Goal: Ask a question: Seek information or help from site administrators or community

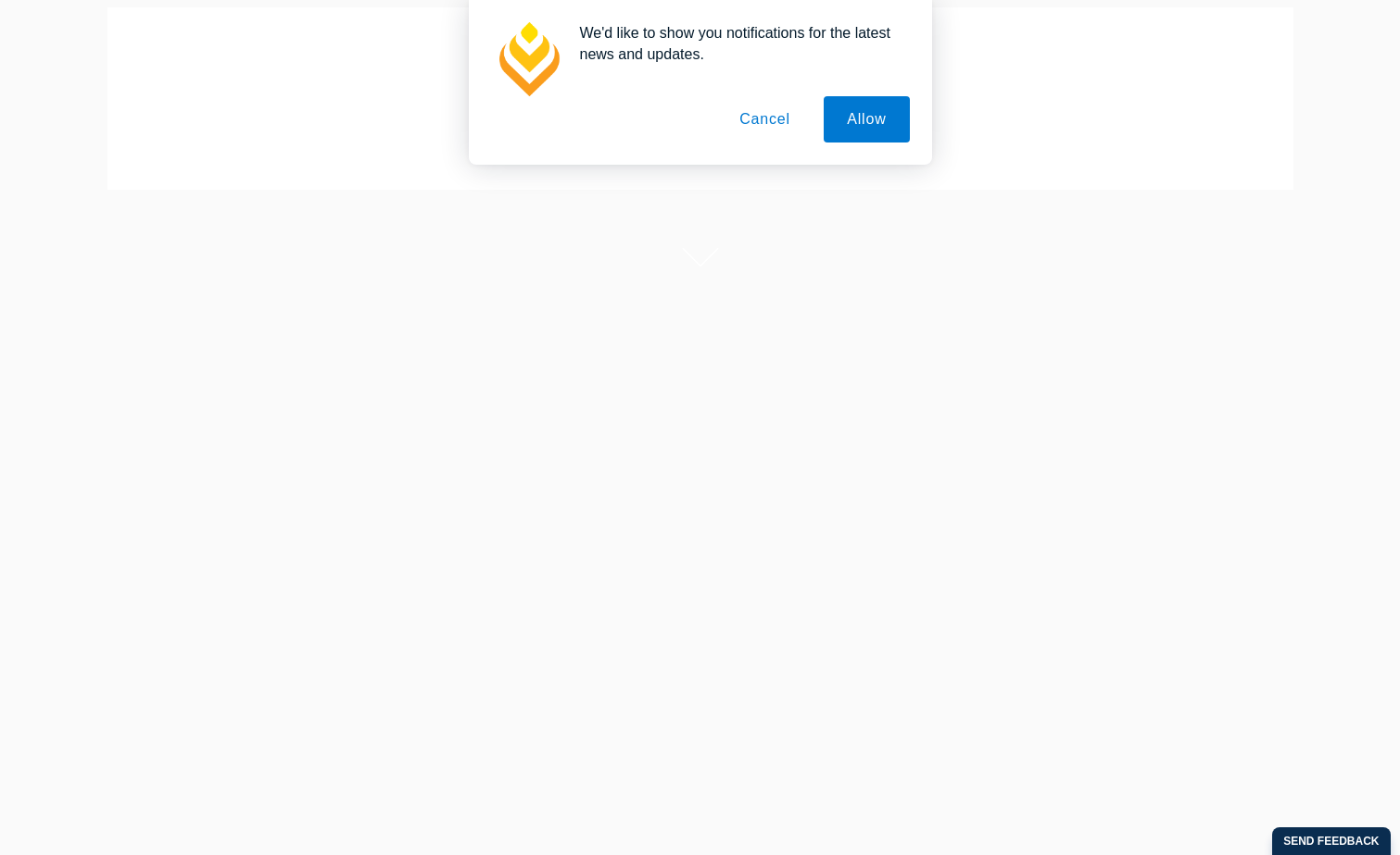
scroll to position [185, 0]
click at [888, 97] on button "Allow" at bounding box center [867, 119] width 86 height 47
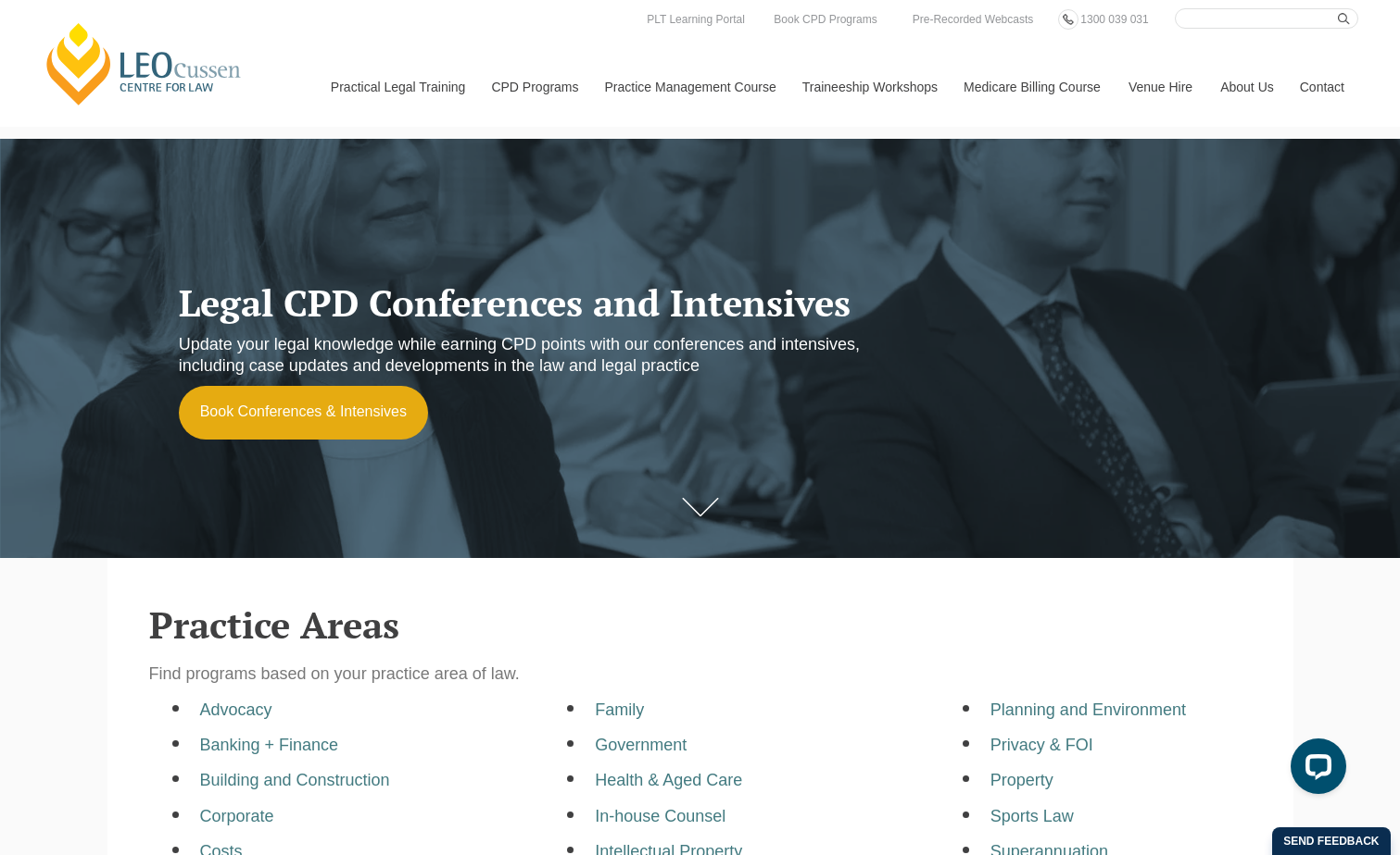
scroll to position [0, 0]
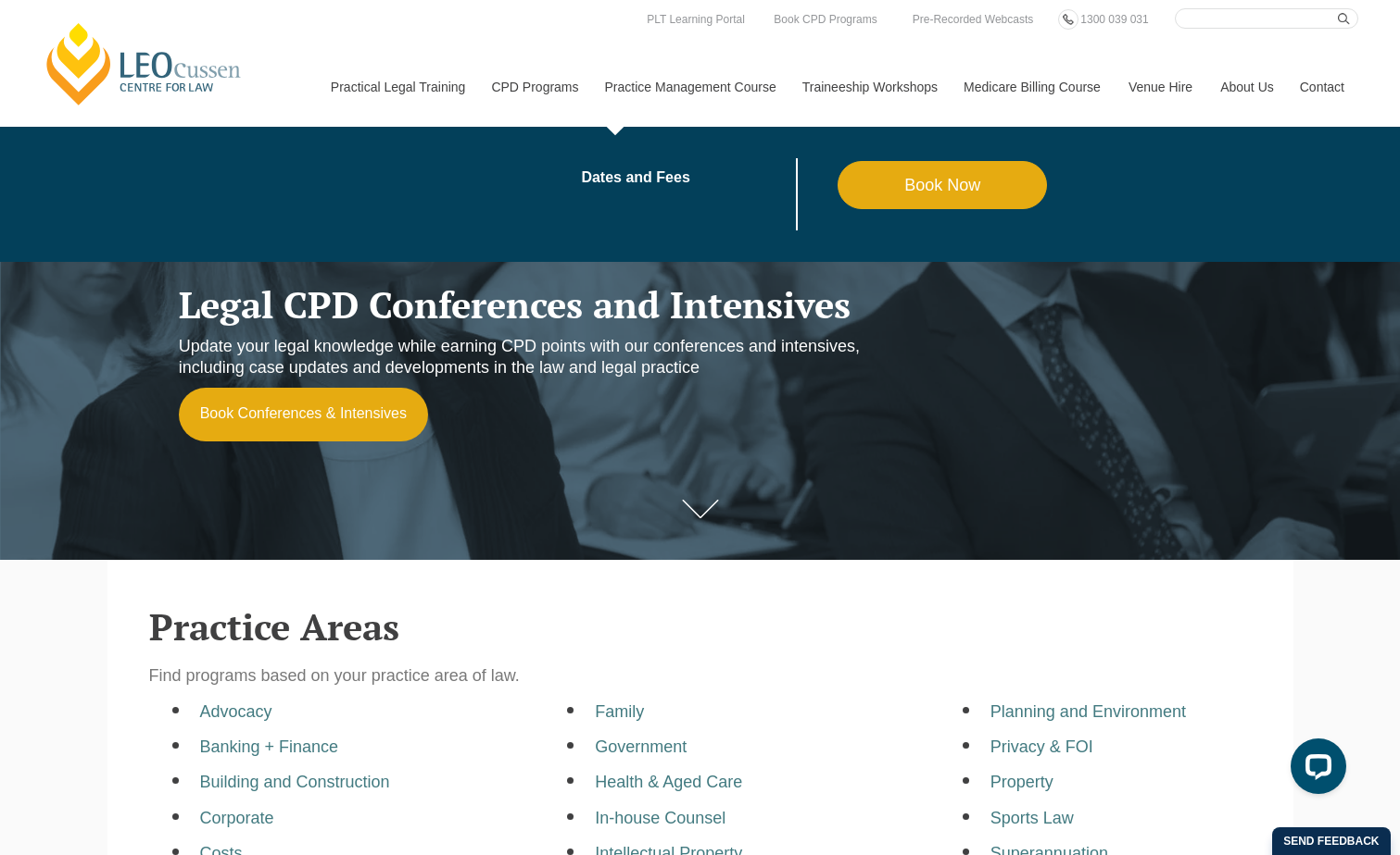
click at [696, 86] on link "Practice Management Course" at bounding box center [690, 87] width 197 height 80
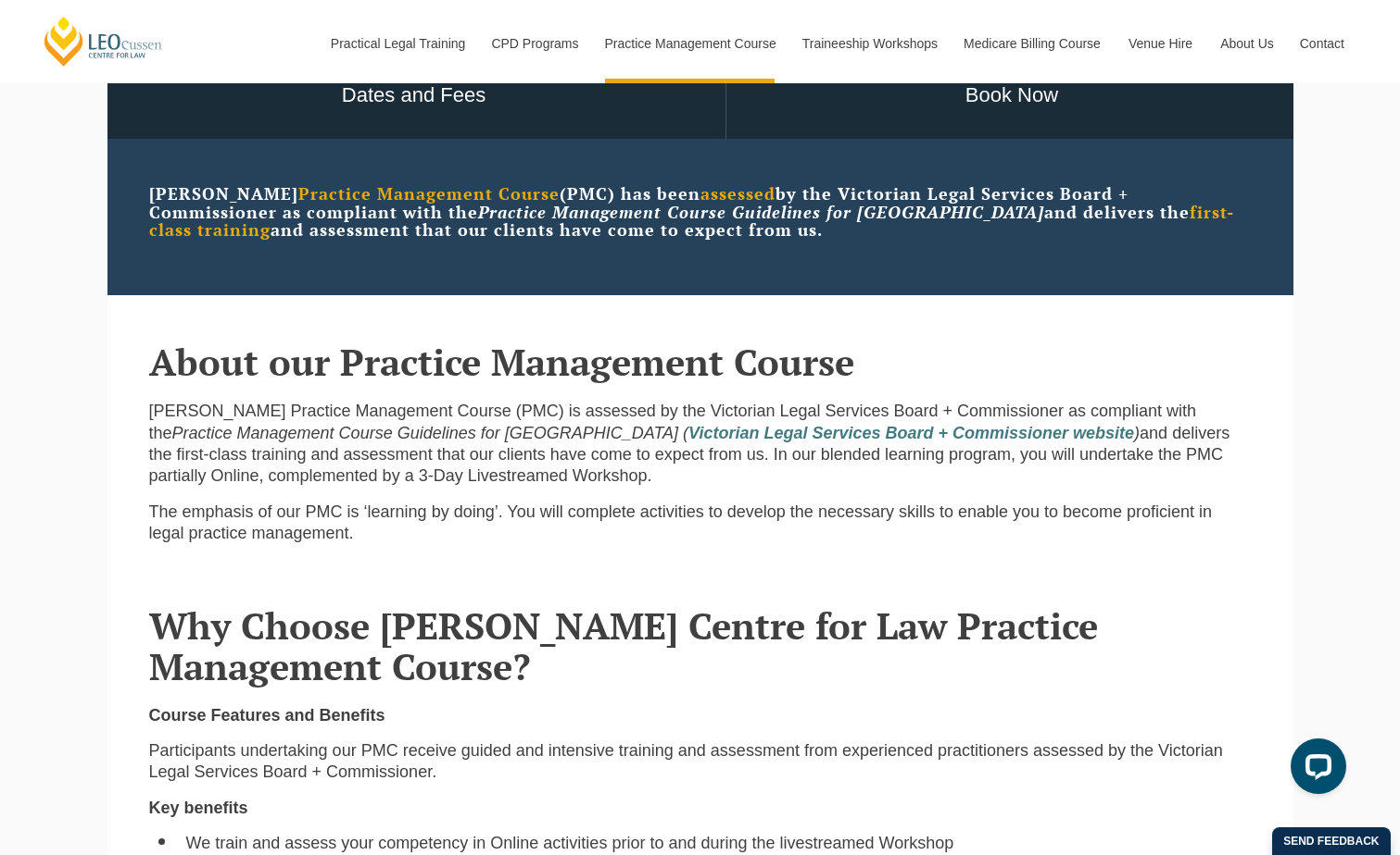
scroll to position [555, 0]
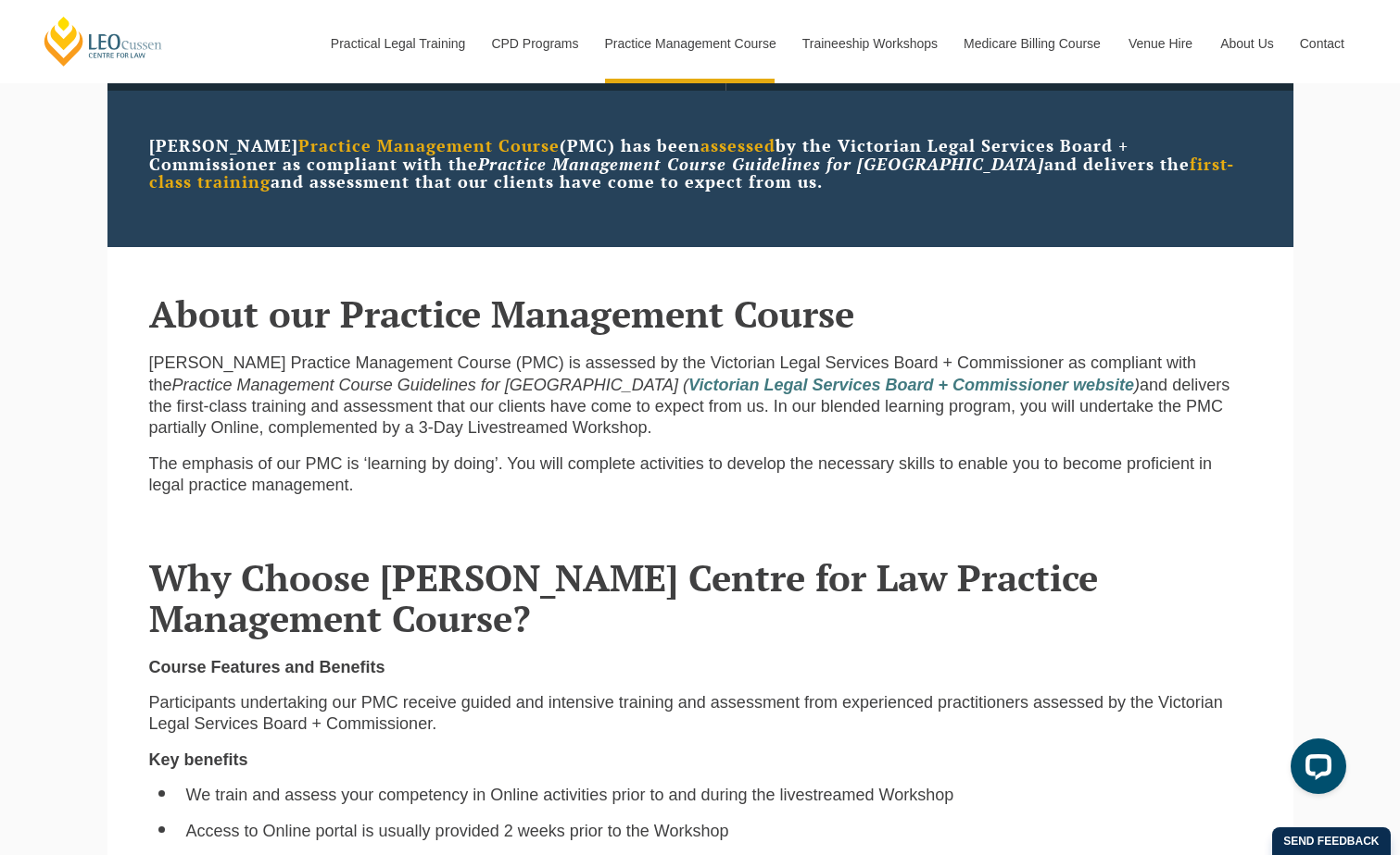
click at [468, 510] on div "Leo Cussen Practice Management Course (PMC) is assessed by the Victorian Legal …" at bounding box center [700, 431] width 1130 height 157
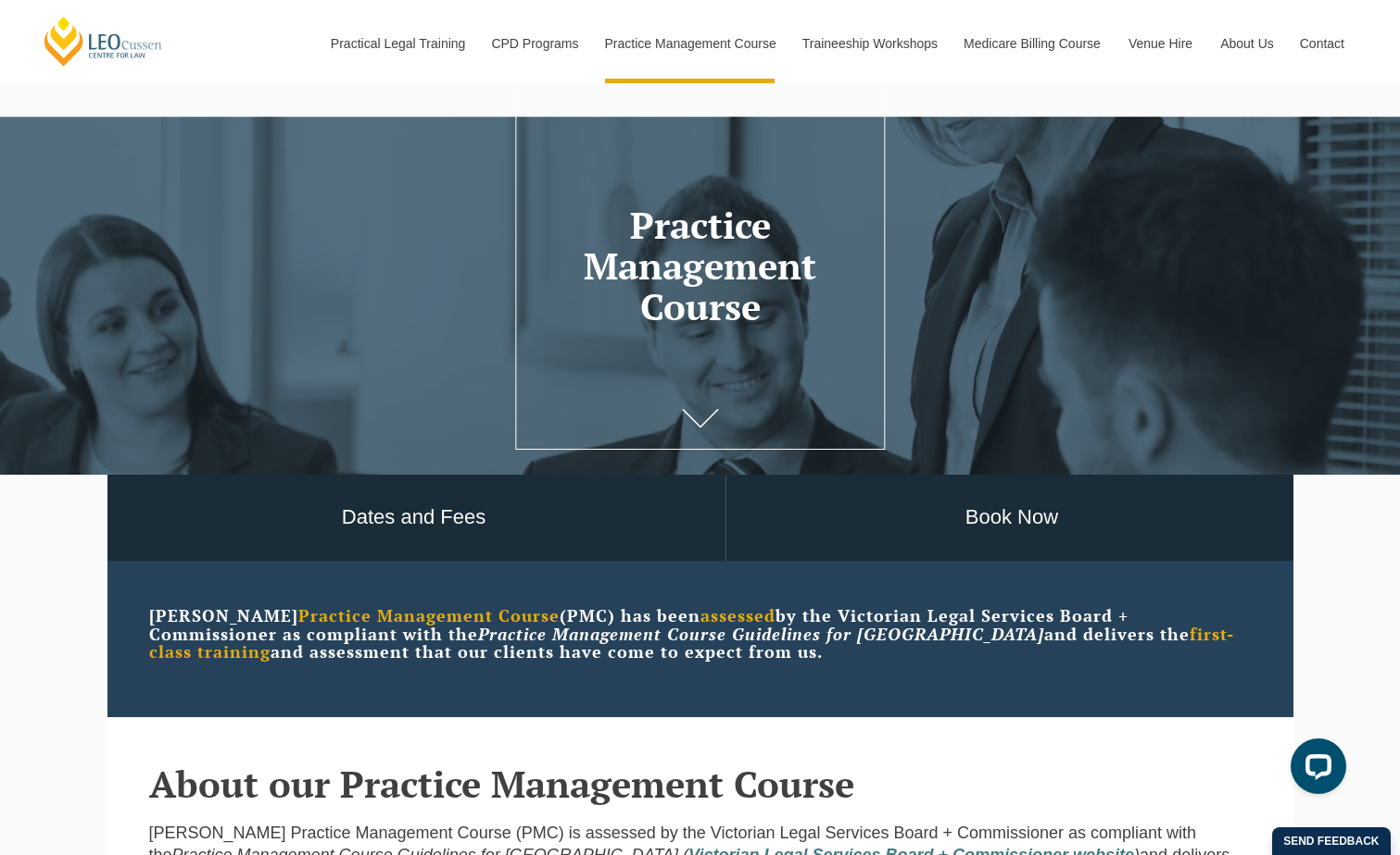
scroll to position [0, 0]
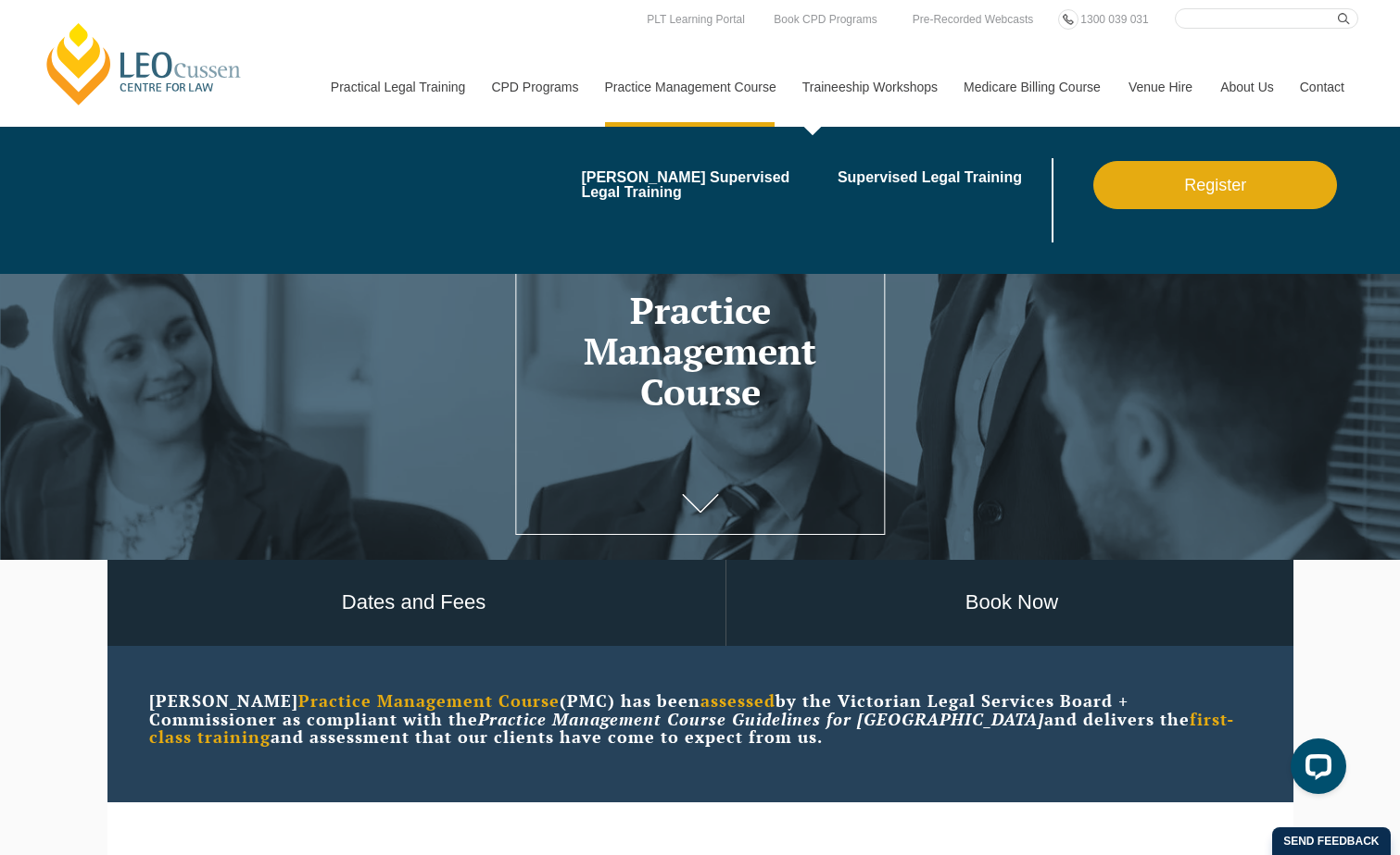
click at [881, 86] on link "Traineeship Workshops" at bounding box center [868, 87] width 161 height 80
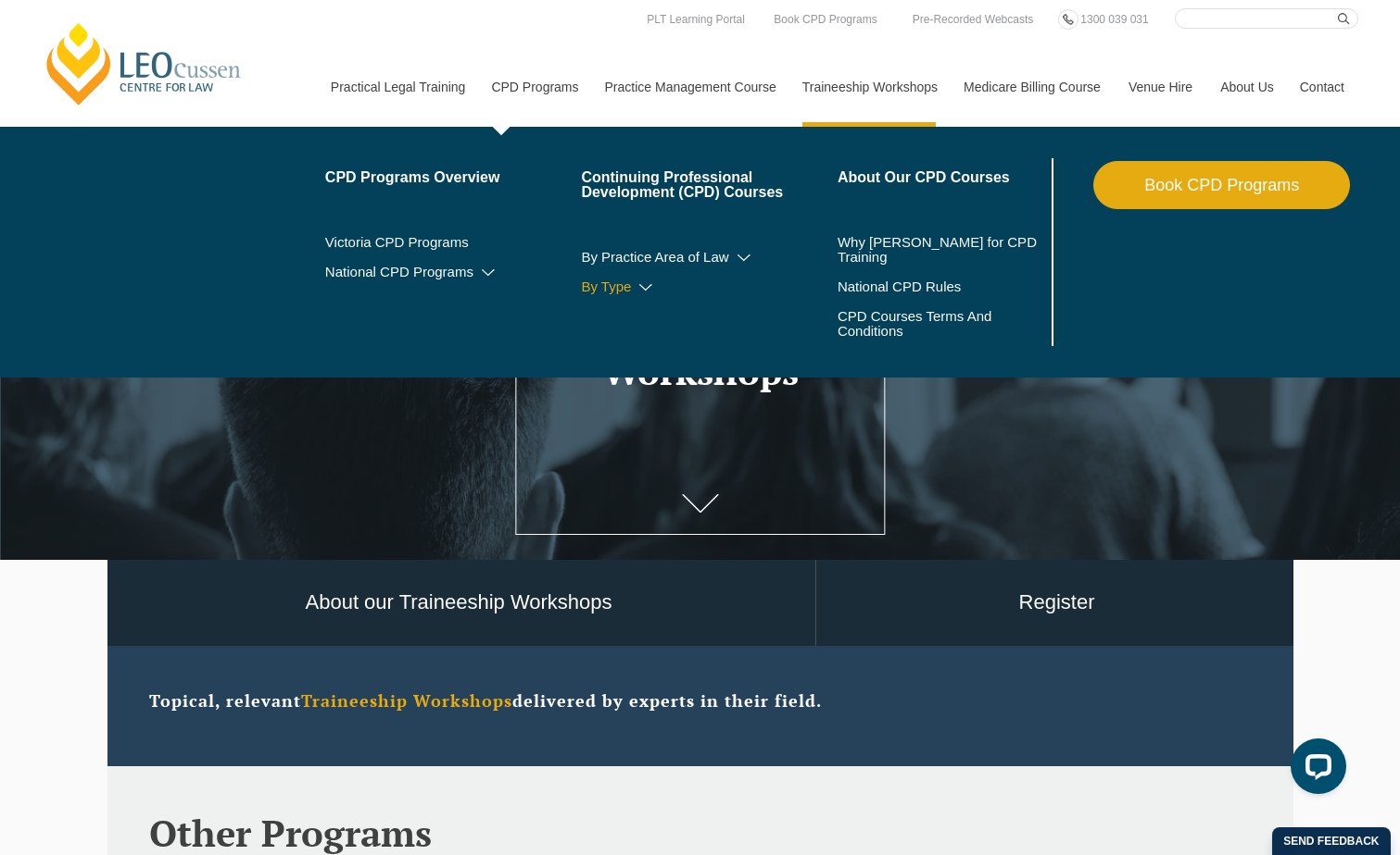
click at [647, 283] on icon at bounding box center [646, 288] width 19 height 13
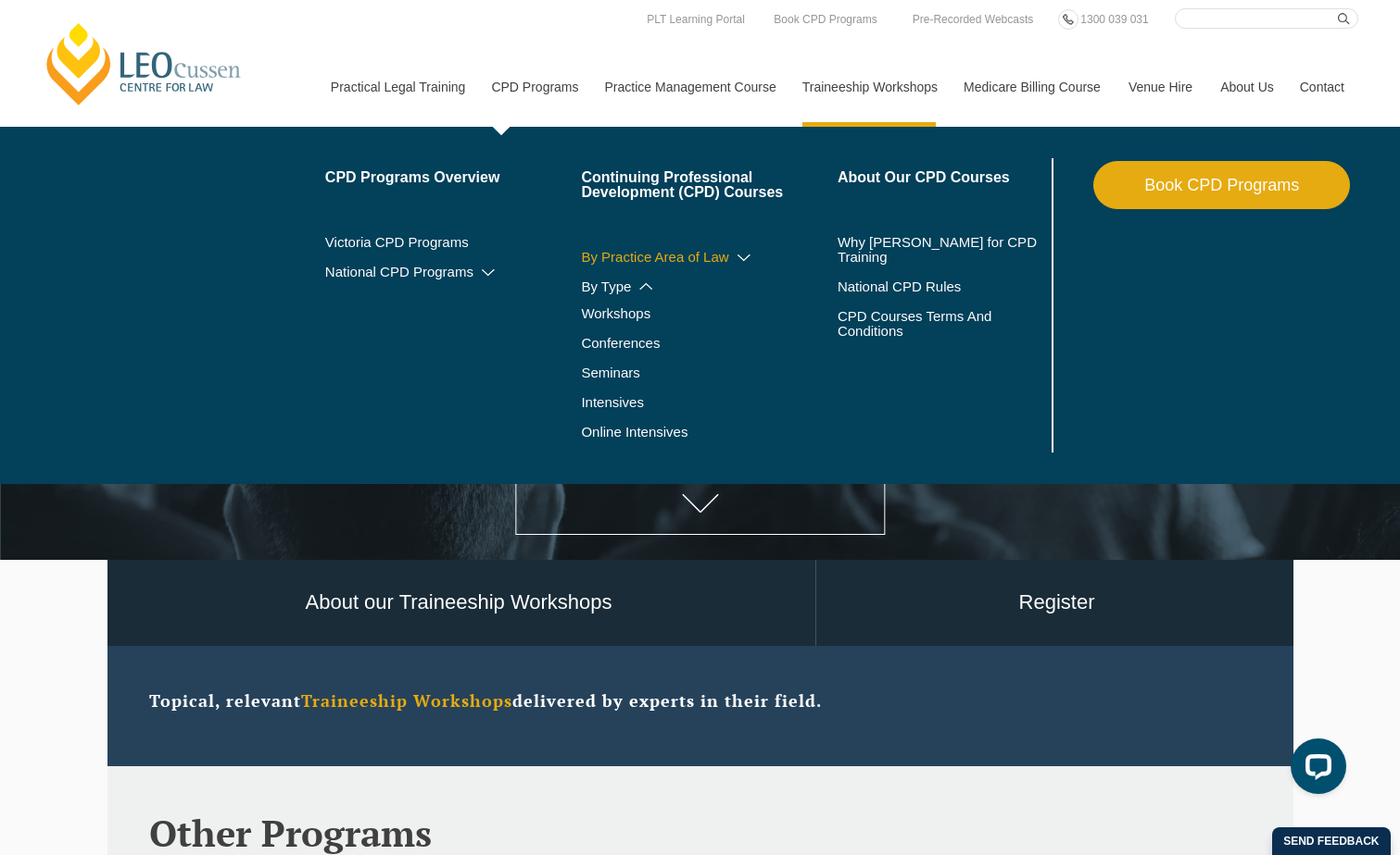
click at [659, 260] on link "By Practice Area of Law" at bounding box center [709, 258] width 257 height 15
click at [714, 254] on link "By Practice Area of Law" at bounding box center [709, 258] width 257 height 15
click at [741, 256] on icon at bounding box center [744, 259] width 19 height 13
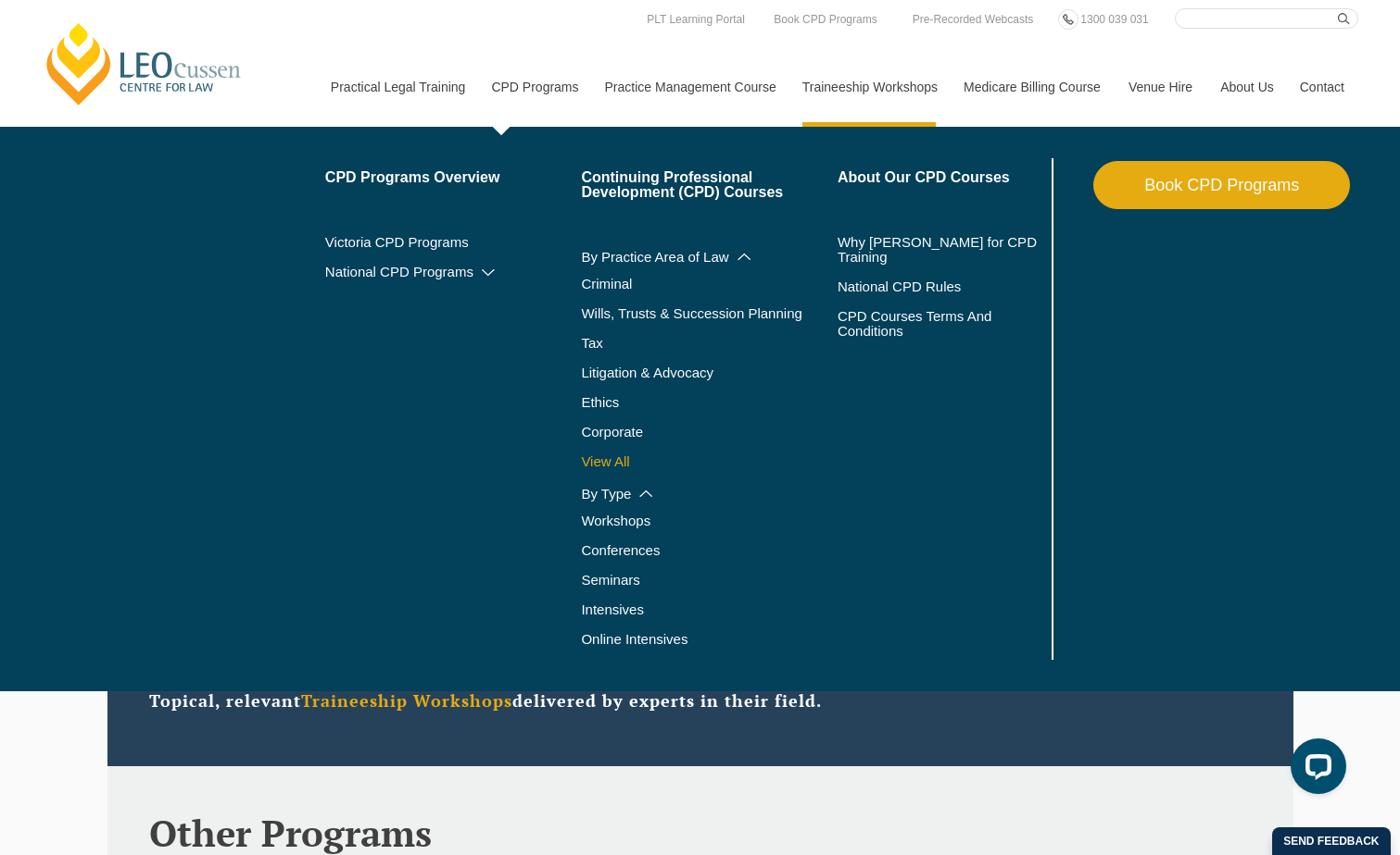
click at [624, 455] on link "View All" at bounding box center [709, 462] width 257 height 15
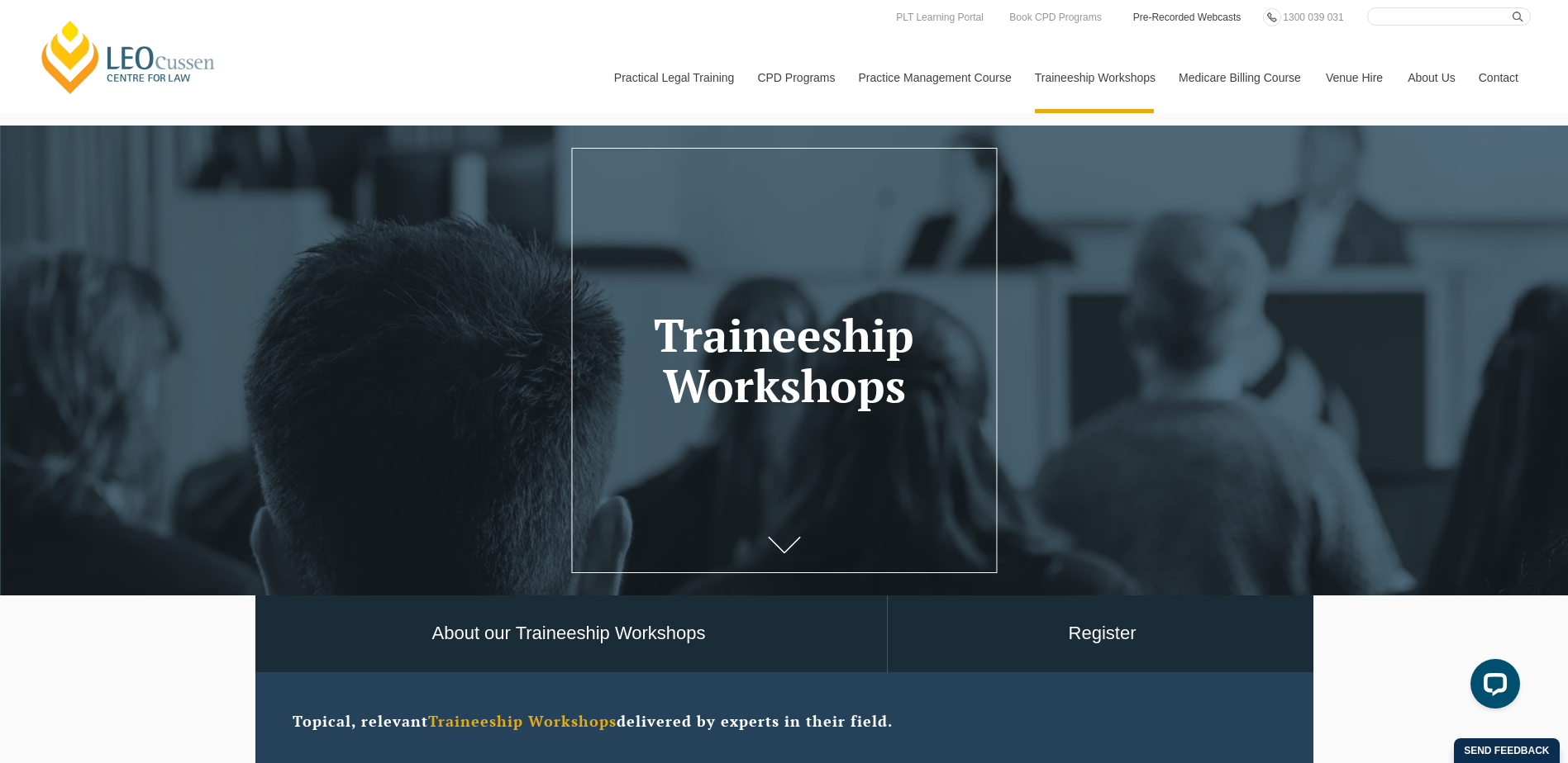
click at [1197, 17] on link "Pre-Recorded Webcasts" at bounding box center [1187, 17] width 111 height 18
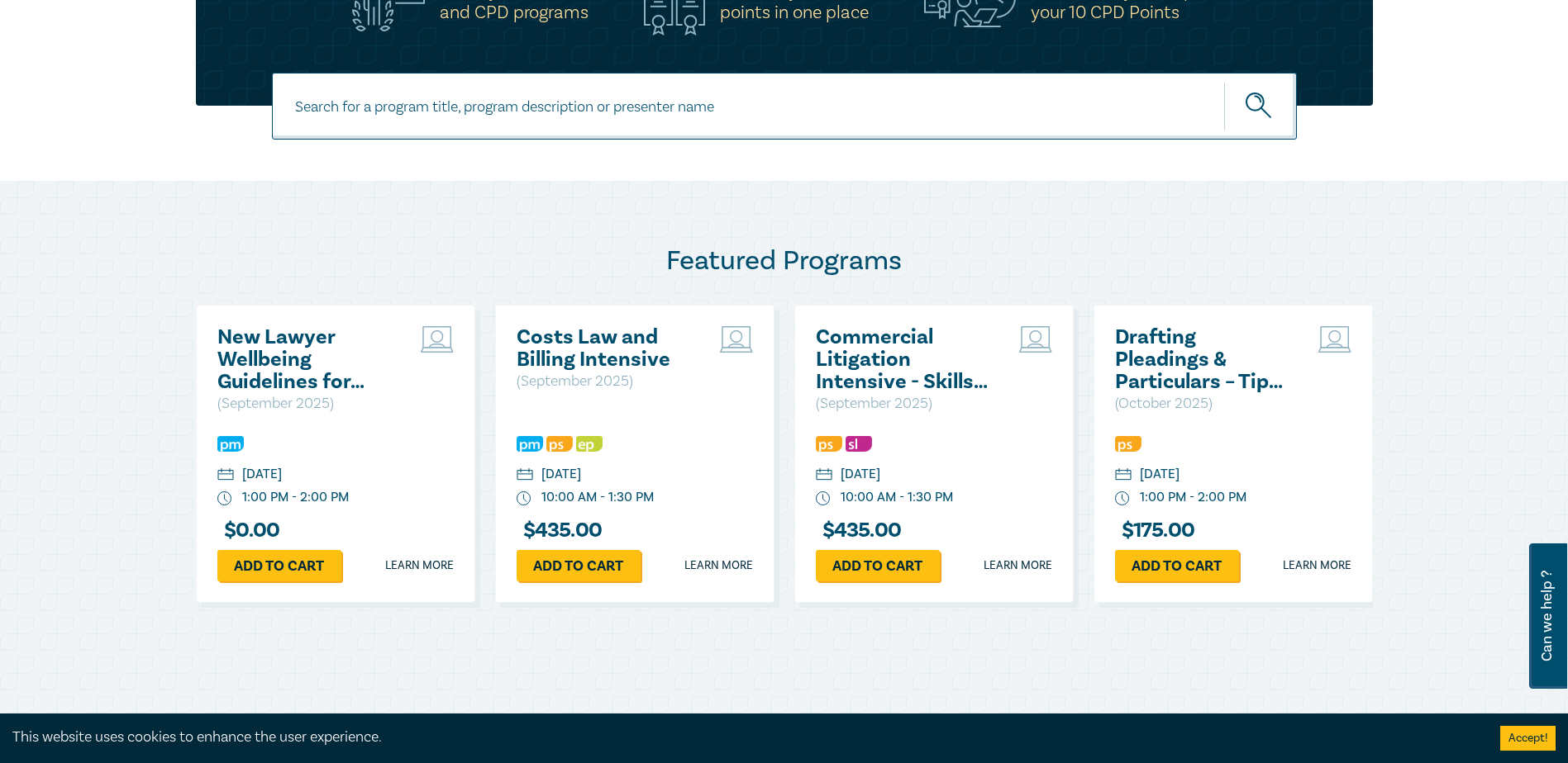
scroll to position [661, 0]
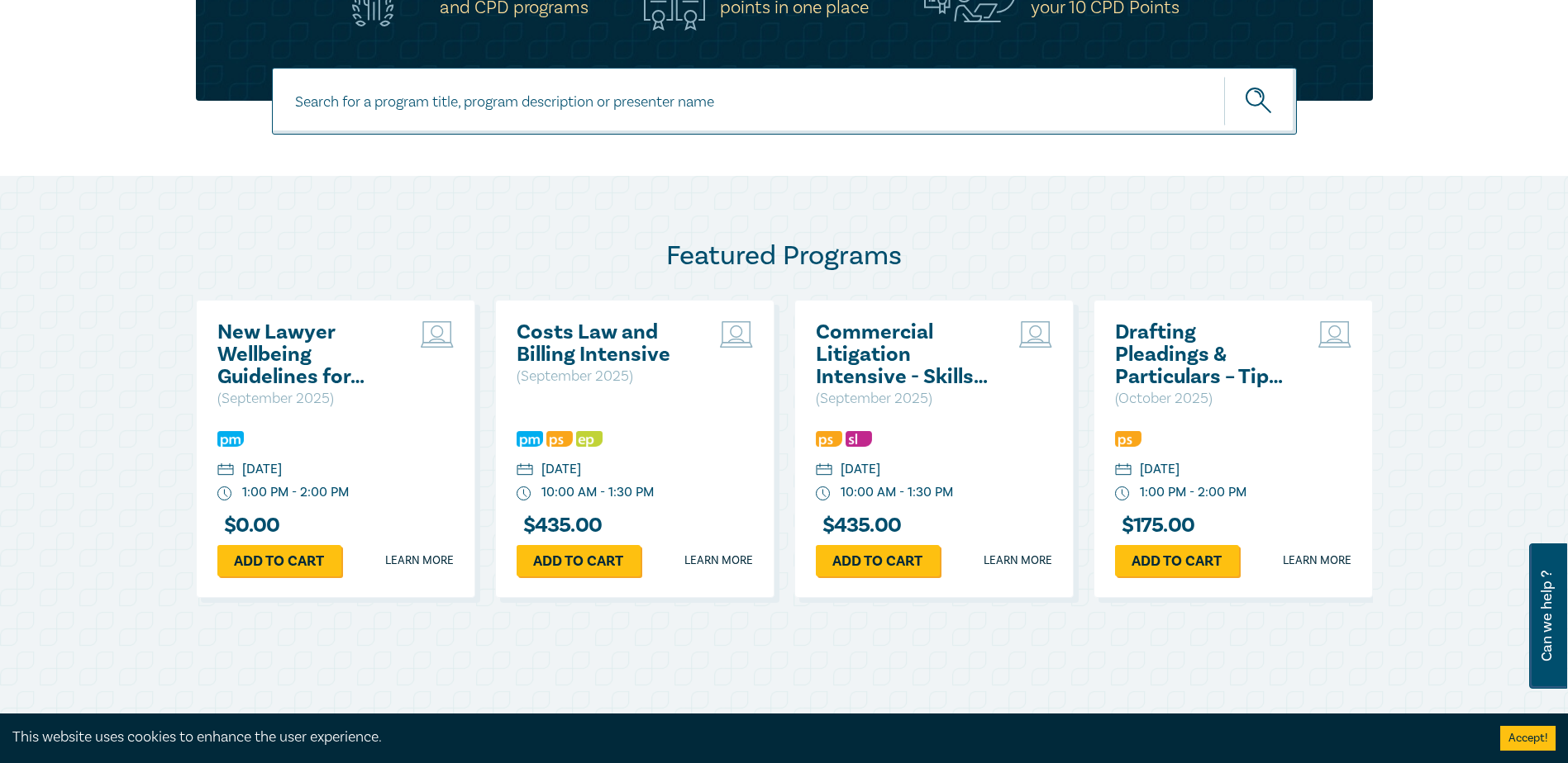
click at [262, 368] on h2 "New Lawyer Wellbeing Guidelines for Legal Workplaces" at bounding box center [306, 355] width 178 height 67
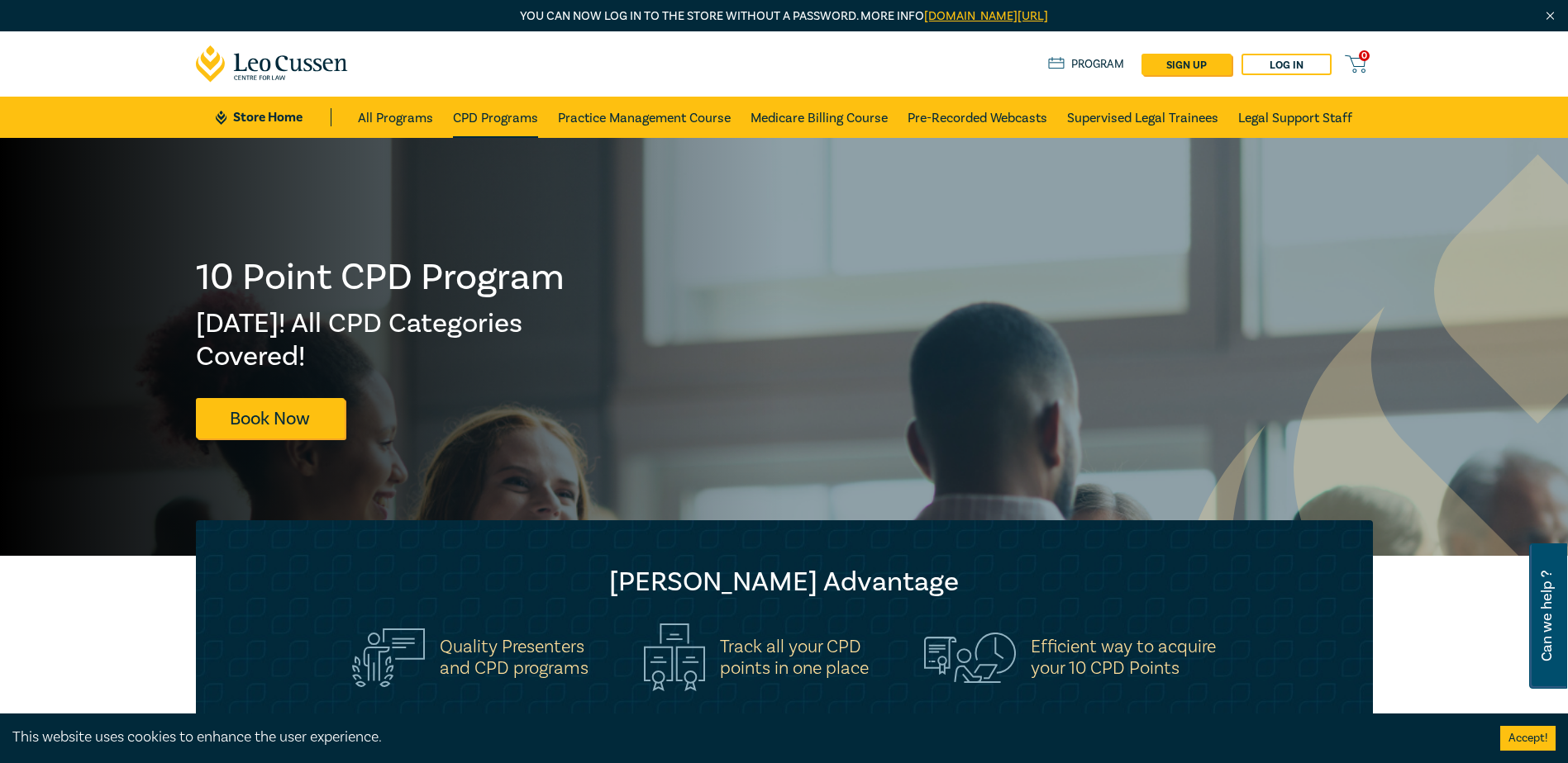
click at [510, 115] on link "CPD Programs" at bounding box center [495, 117] width 85 height 42
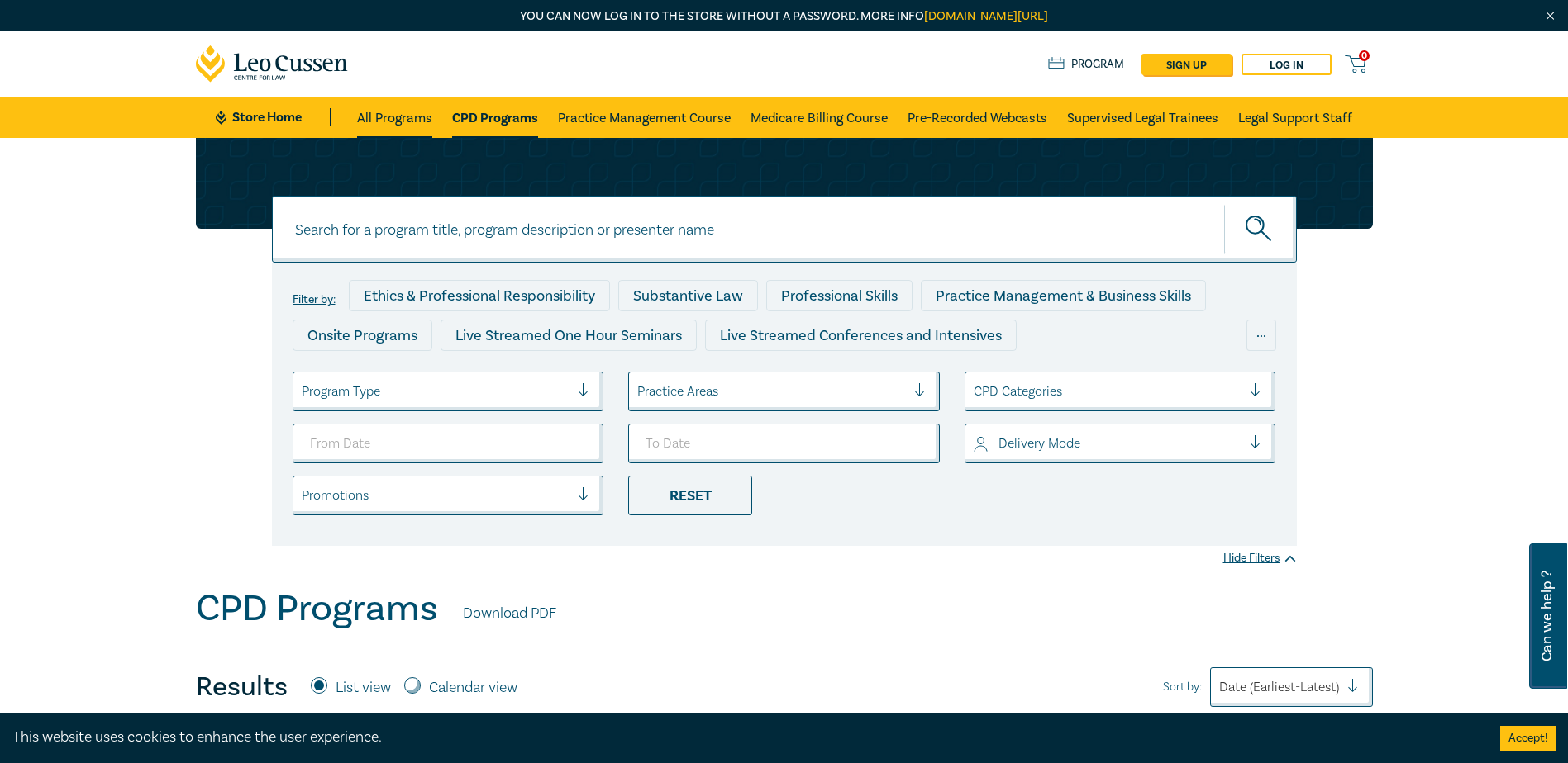
click at [381, 120] on link "All Programs" at bounding box center [394, 117] width 76 height 42
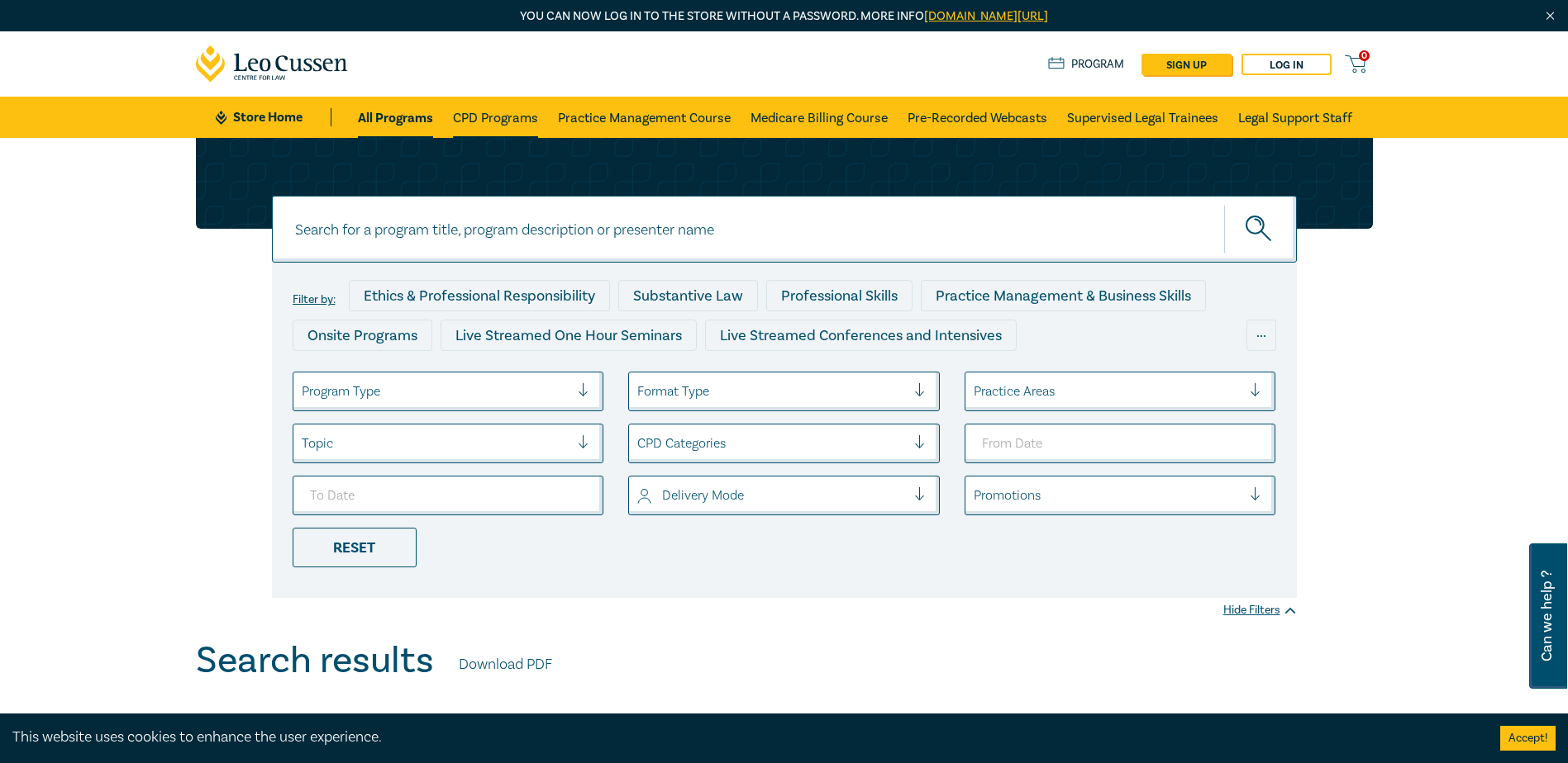
click at [492, 114] on link "CPD Programs" at bounding box center [495, 117] width 85 height 42
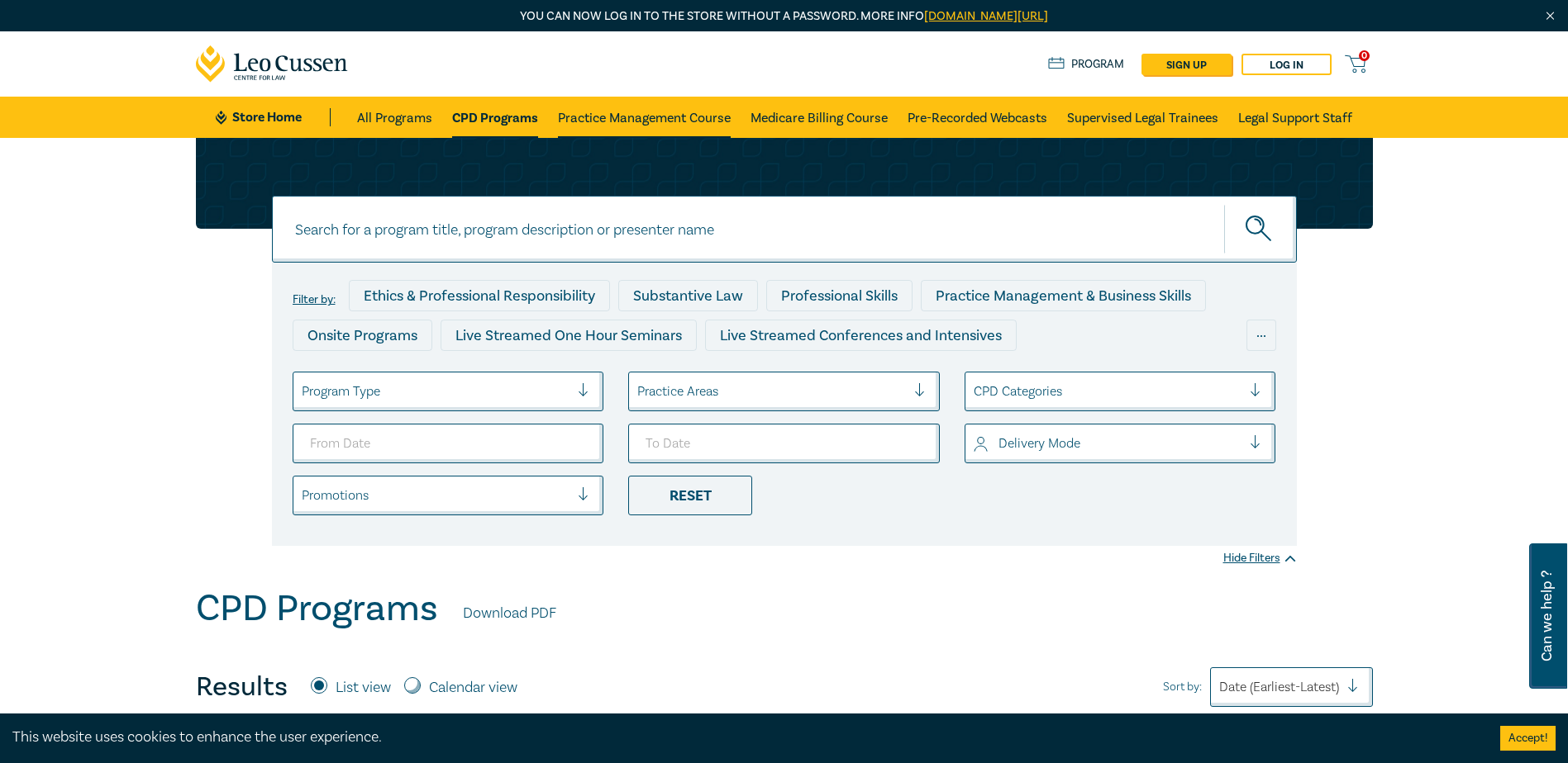
click at [671, 122] on link "Practice Management Course" at bounding box center [644, 117] width 173 height 42
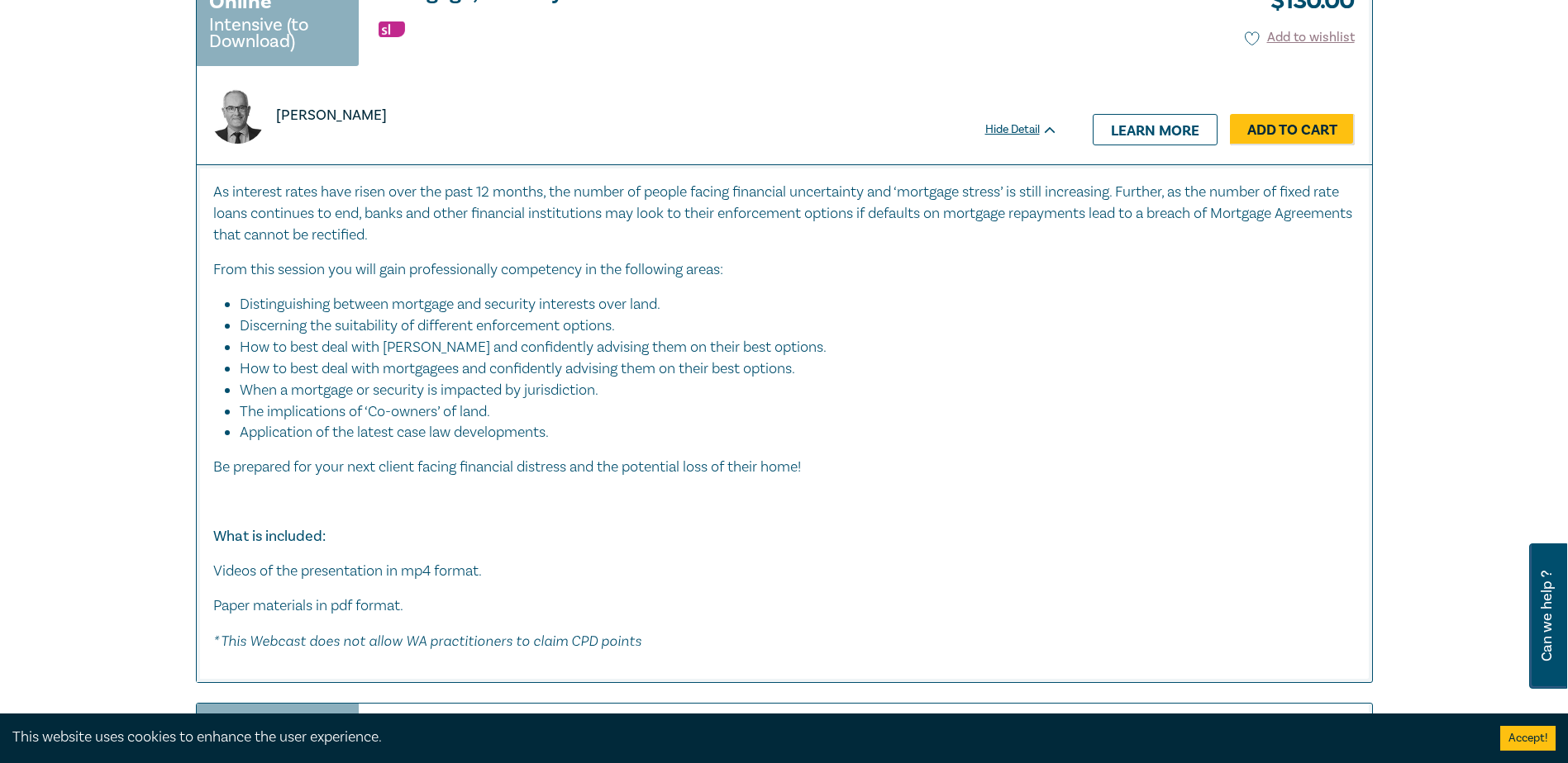
scroll to position [4957, 0]
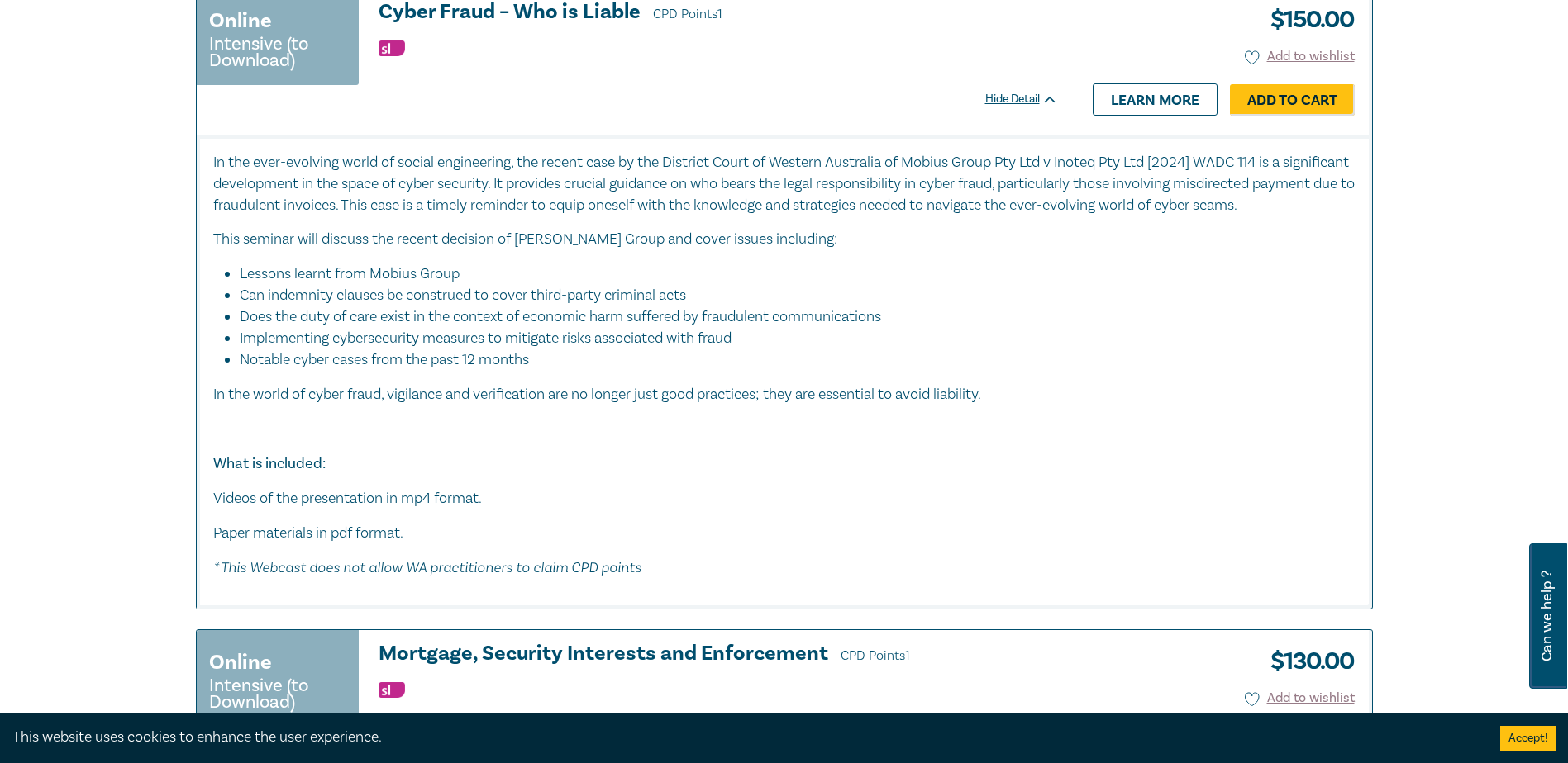
click at [688, 475] on p "﻿What is included:" at bounding box center [784, 464] width 1142 height 22
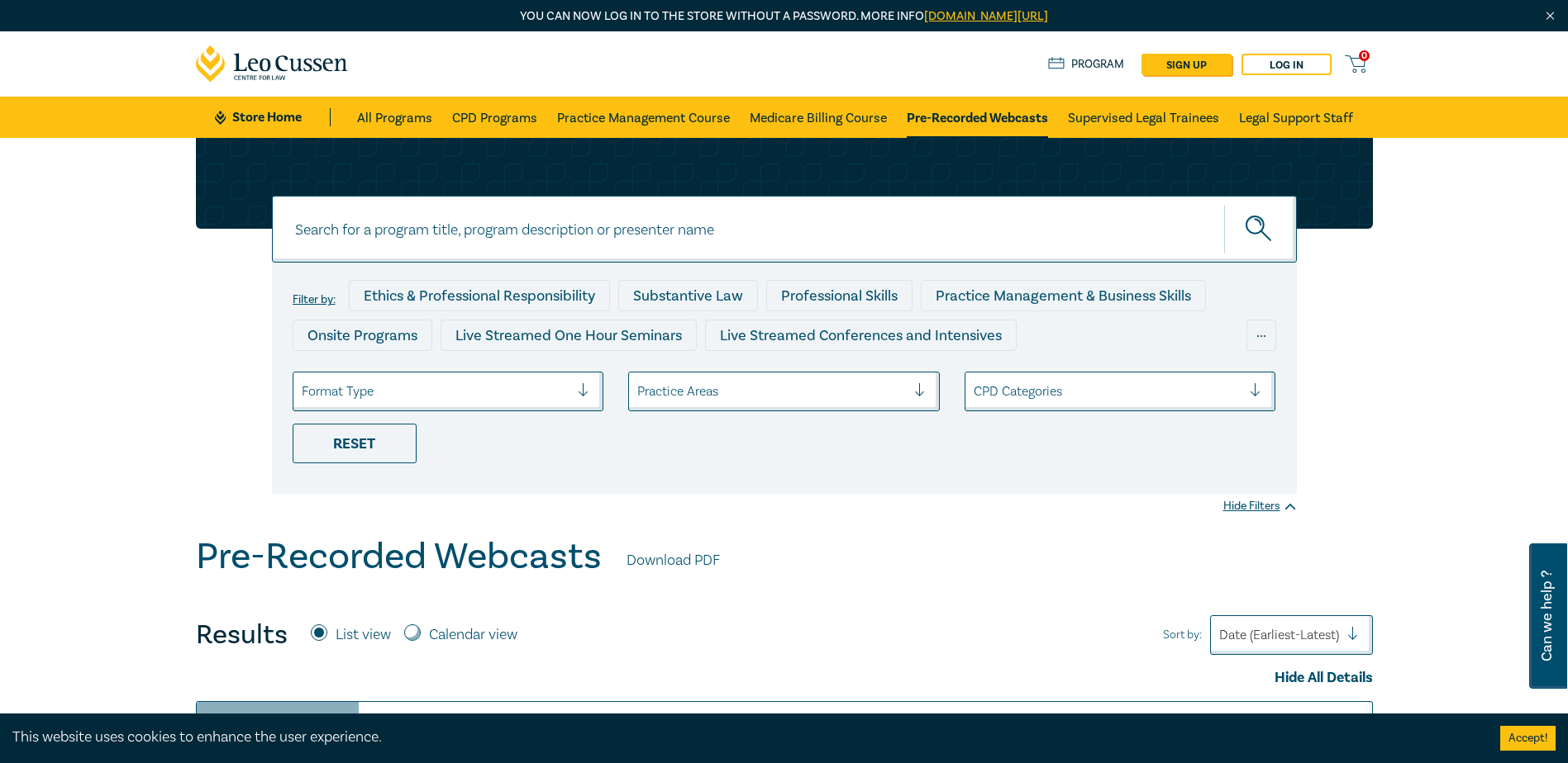
scroll to position [661, 0]
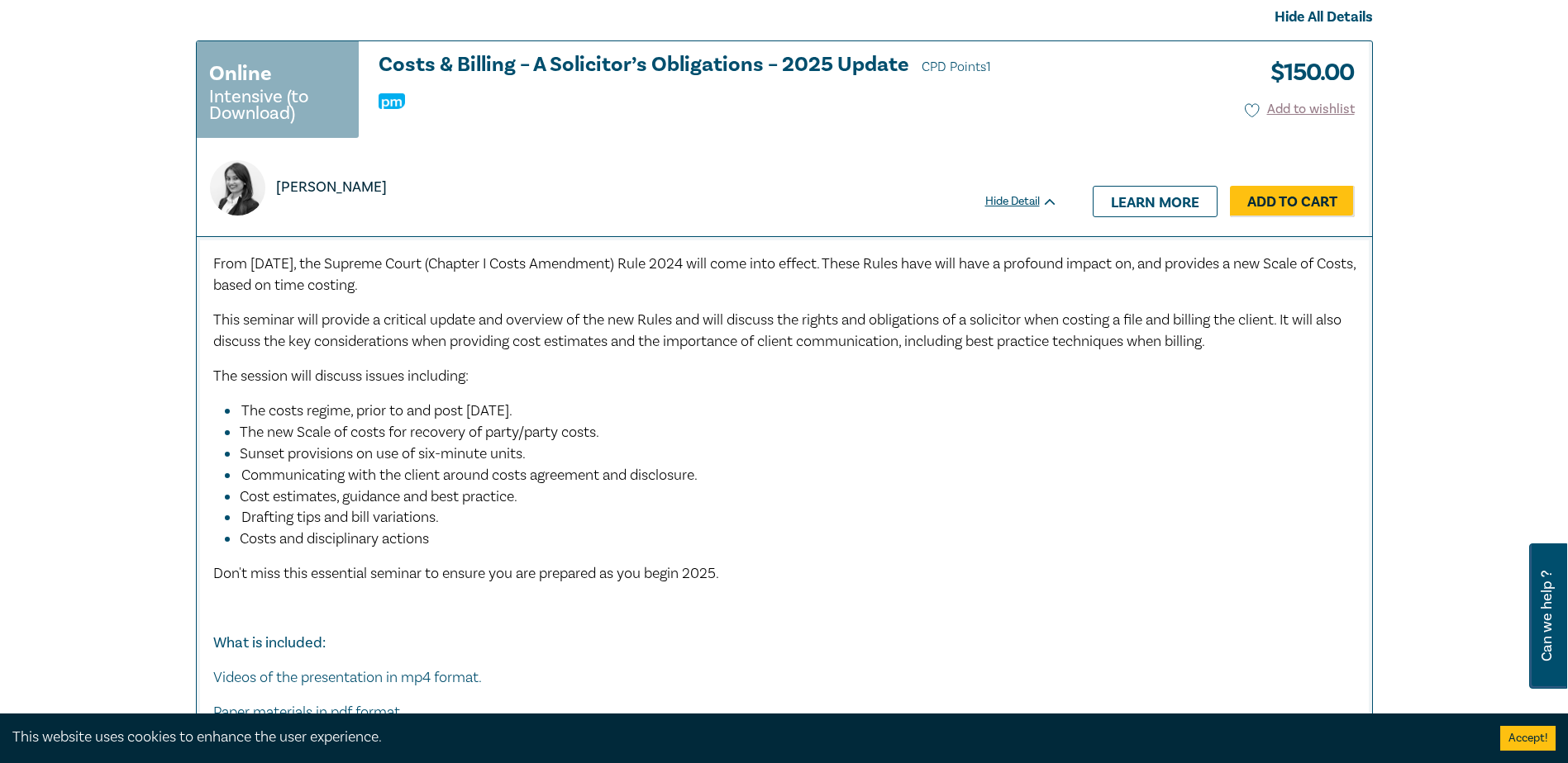
click at [681, 440] on li "The new Scale of costs for recovery of party/party costs." at bounding box center [789, 433] width 1099 height 22
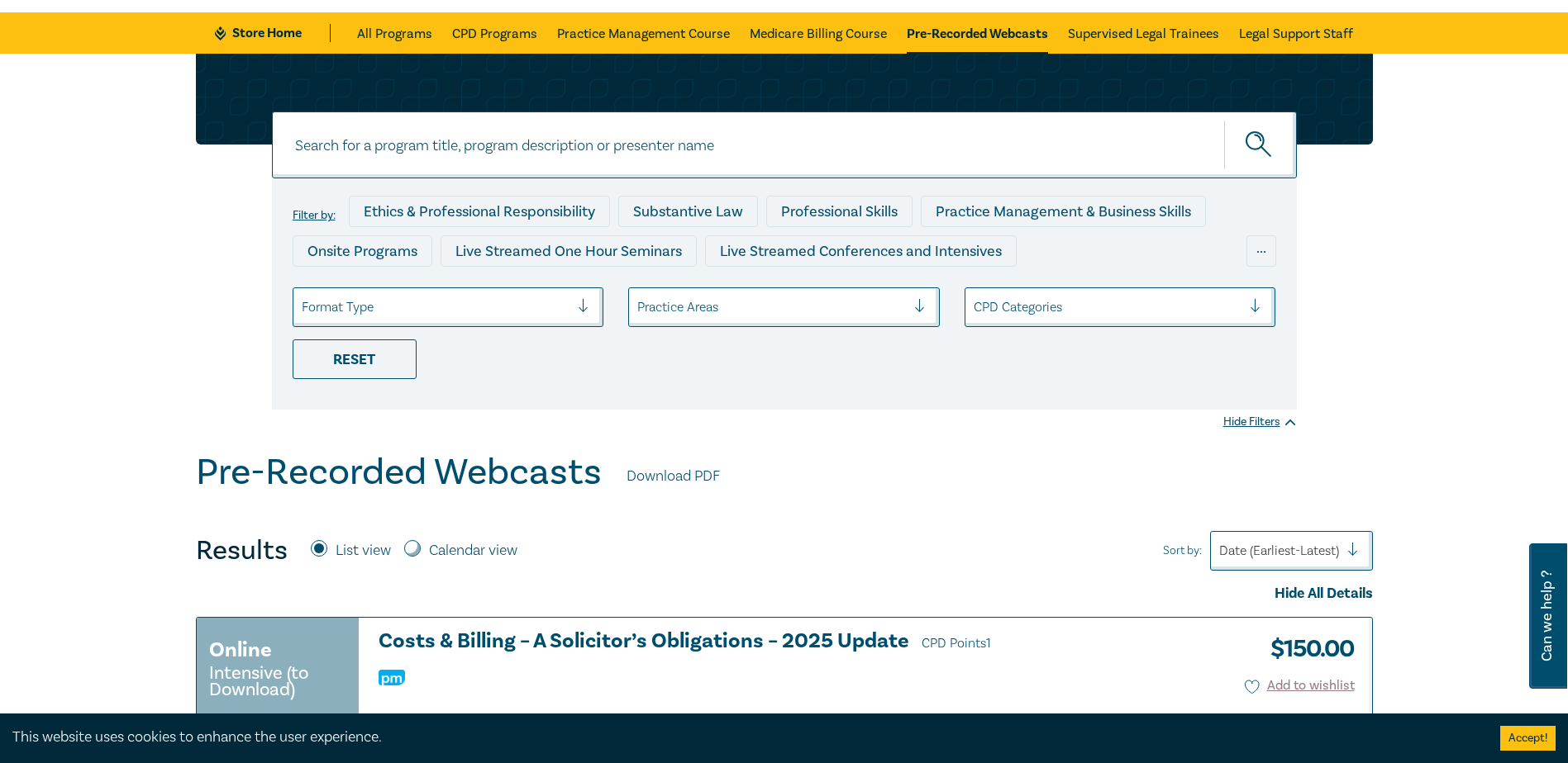
scroll to position [83, 0]
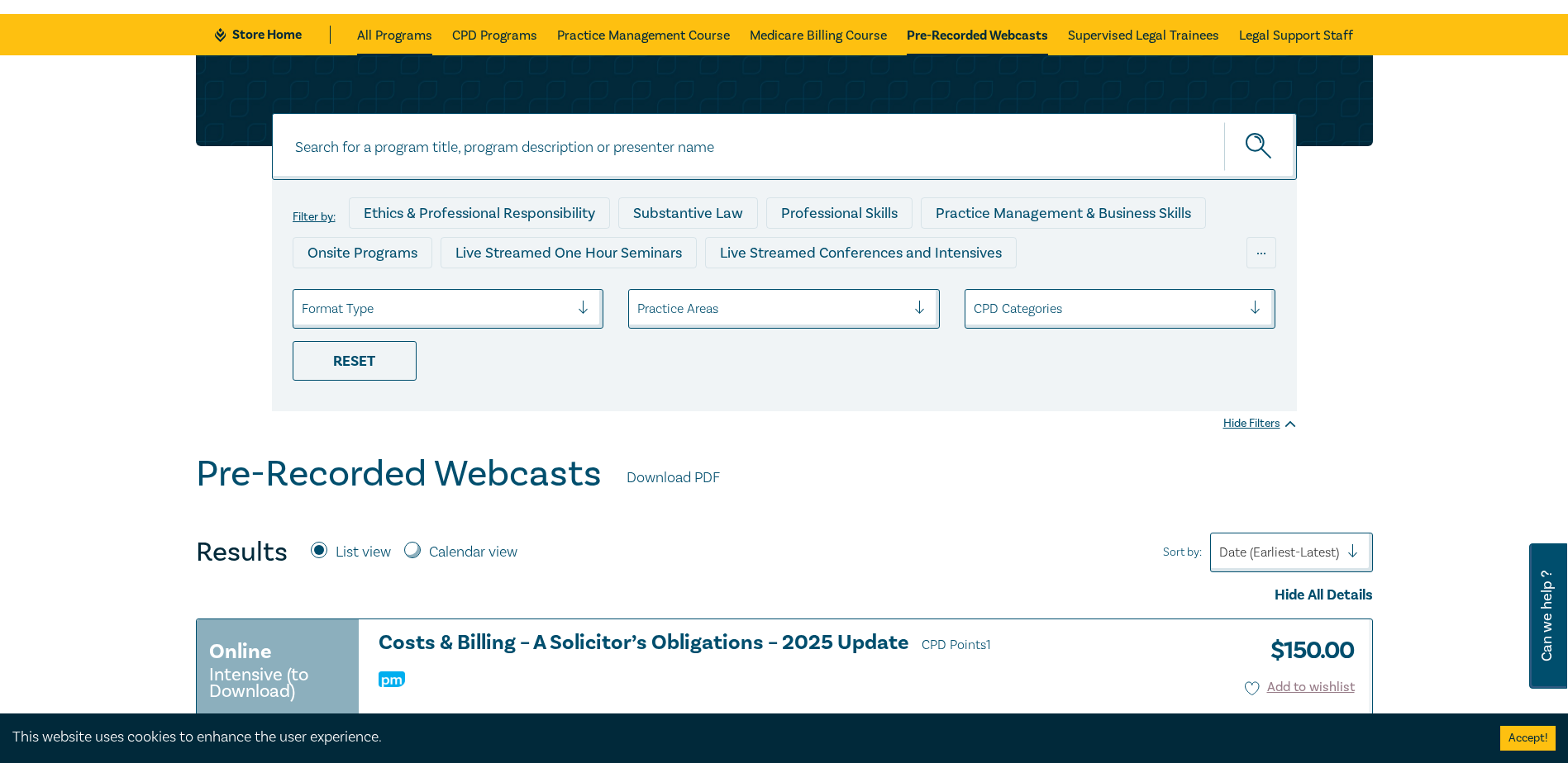
click at [385, 40] on link "All Programs" at bounding box center [394, 35] width 76 height 42
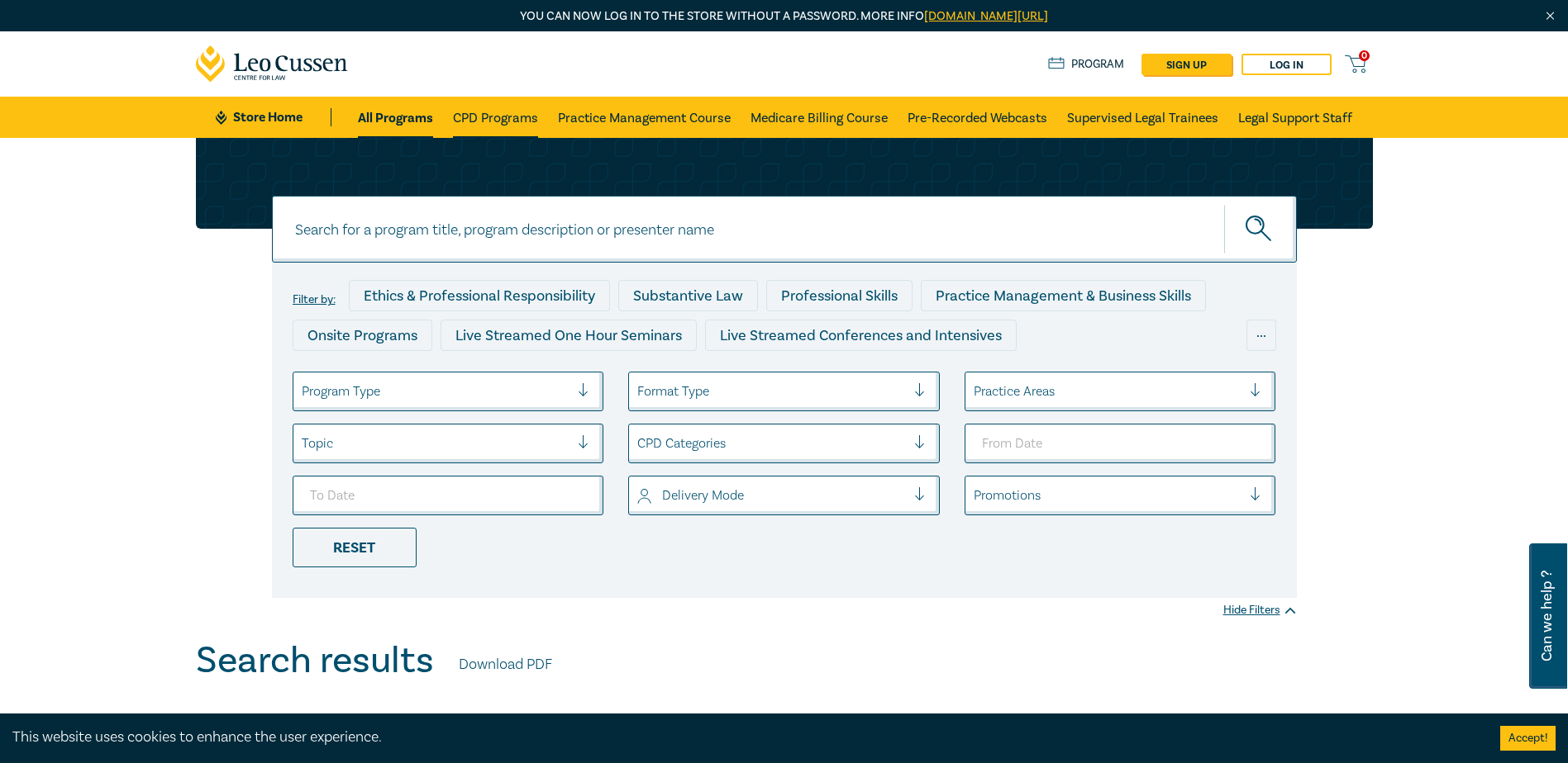
click at [522, 115] on link "CPD Programs" at bounding box center [495, 117] width 85 height 42
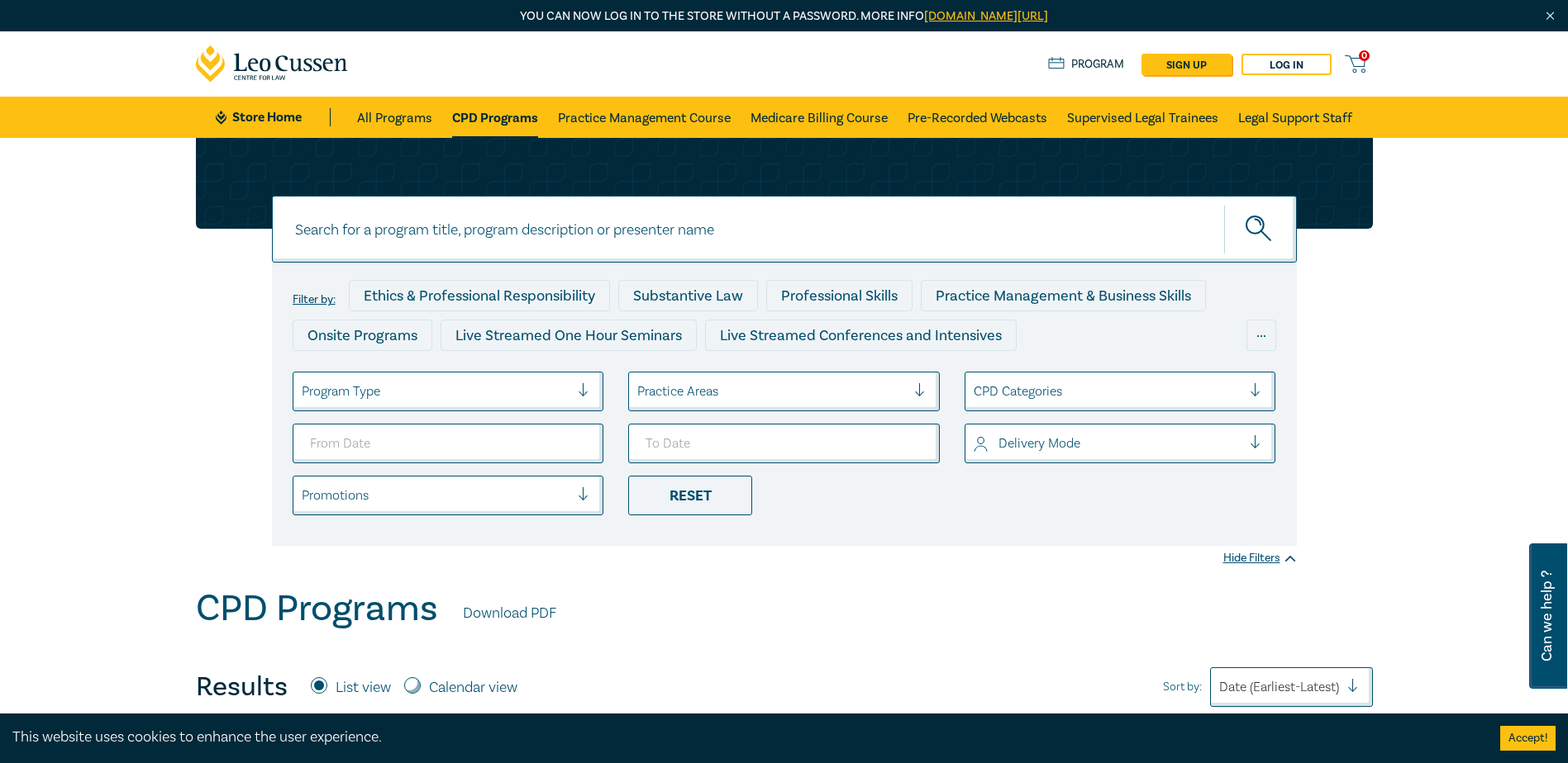
click at [506, 124] on link "CPD Programs" at bounding box center [494, 117] width 86 height 42
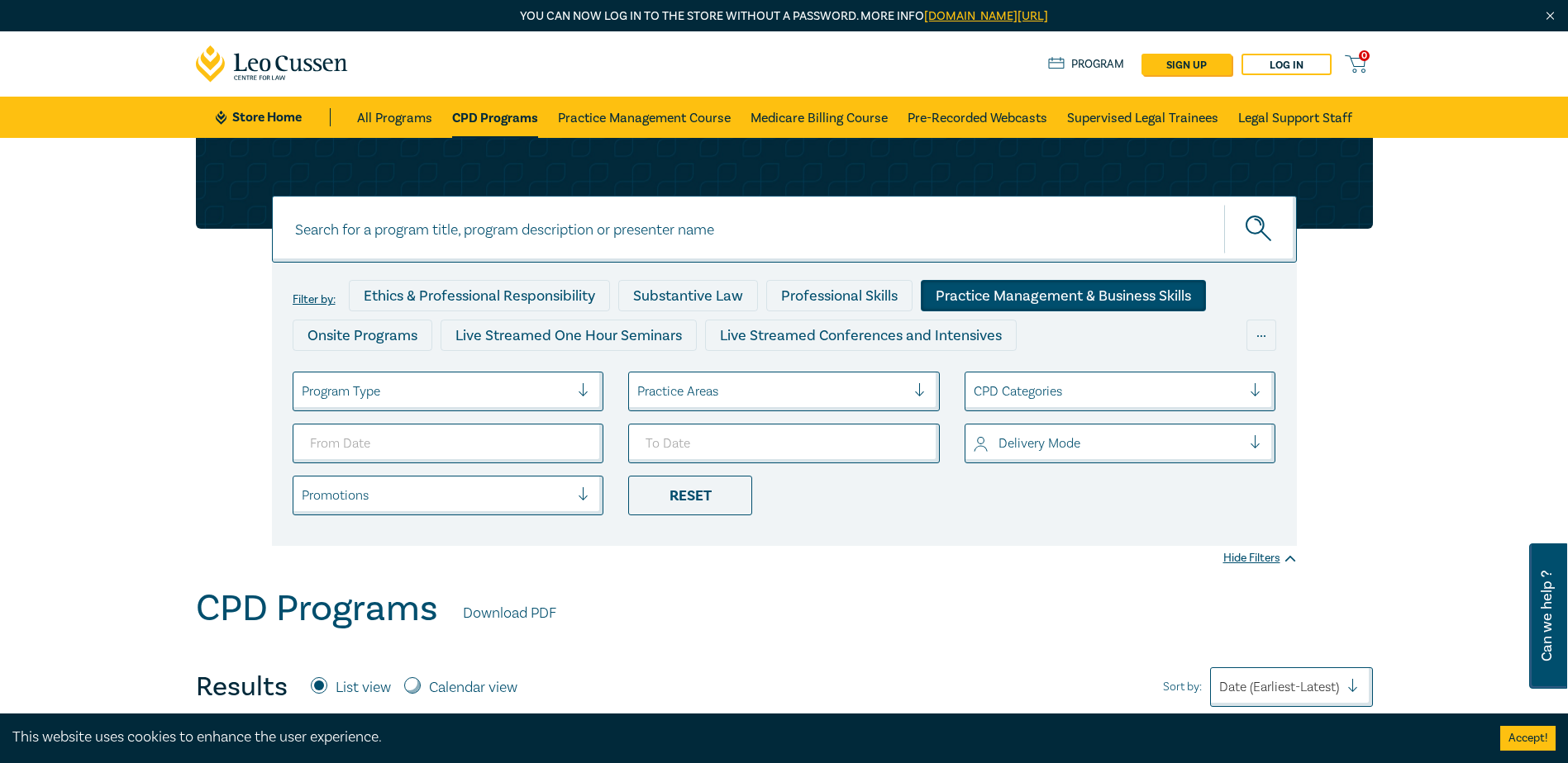
click at [1033, 286] on div "Practice Management & Business Skills" at bounding box center [1063, 296] width 285 height 32
click at [1260, 236] on icon "submit" at bounding box center [1260, 230] width 29 height 29
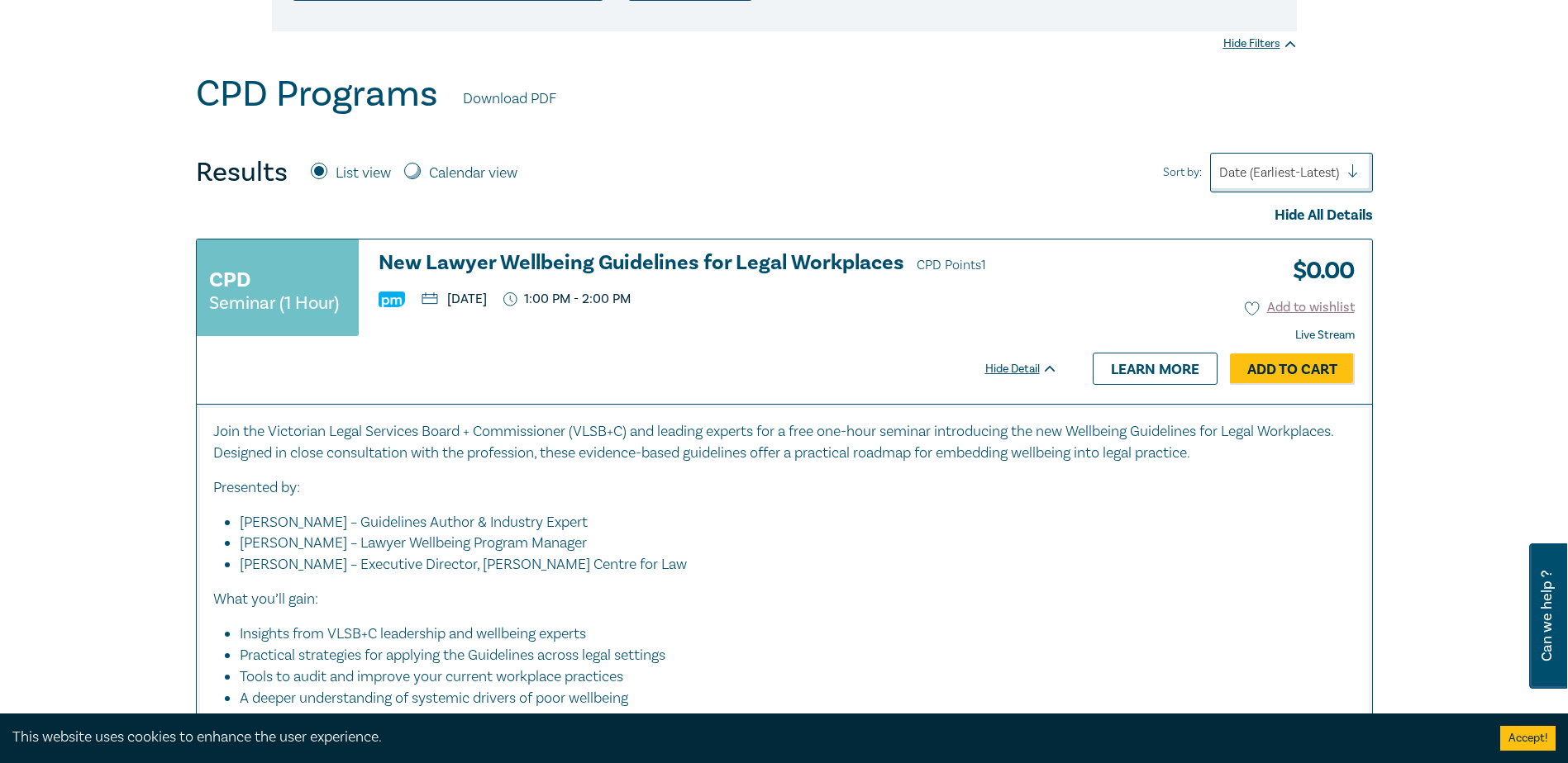
scroll to position [579, 0]
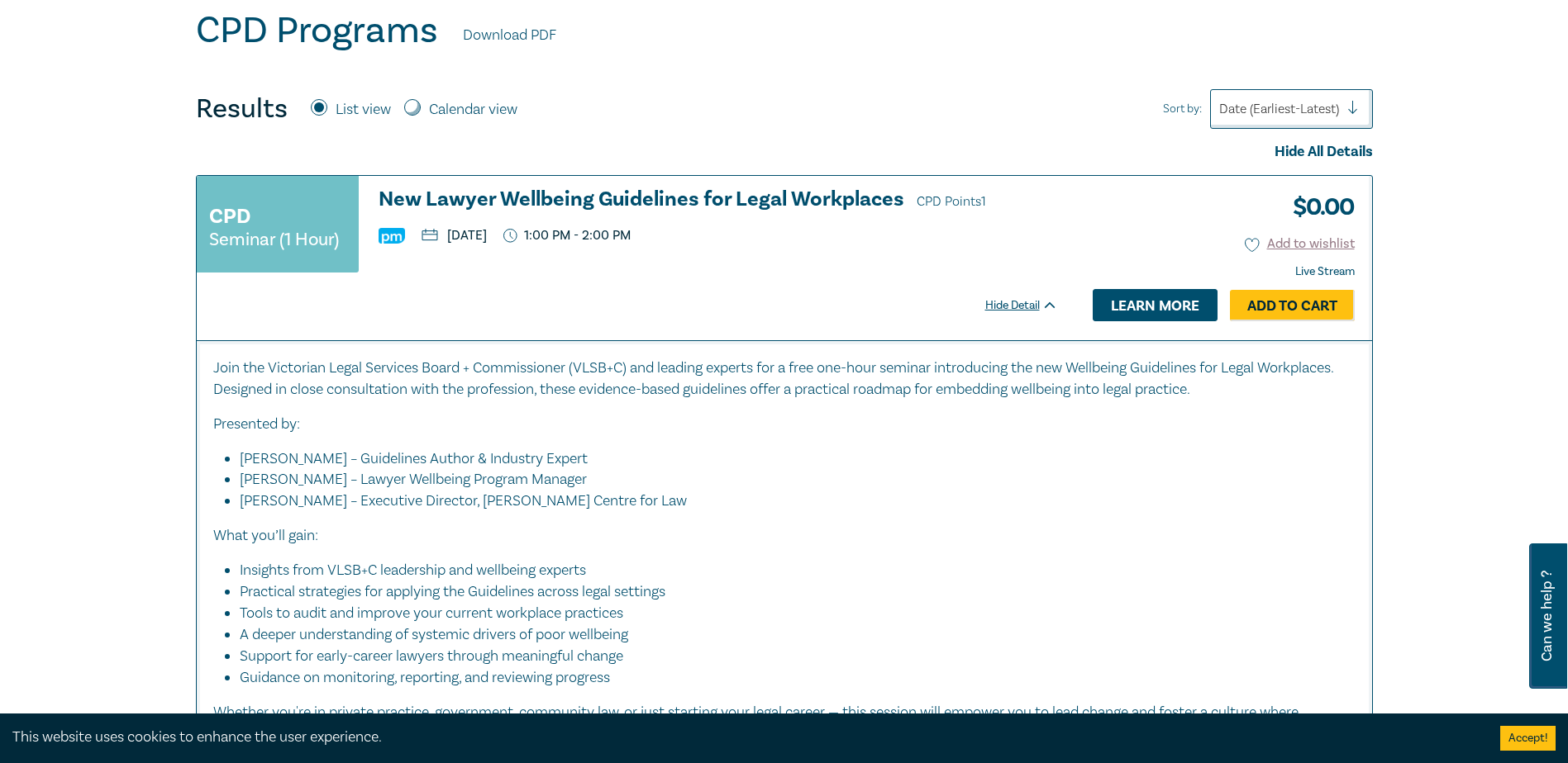
click at [1134, 306] on link "Learn more" at bounding box center [1154, 305] width 125 height 32
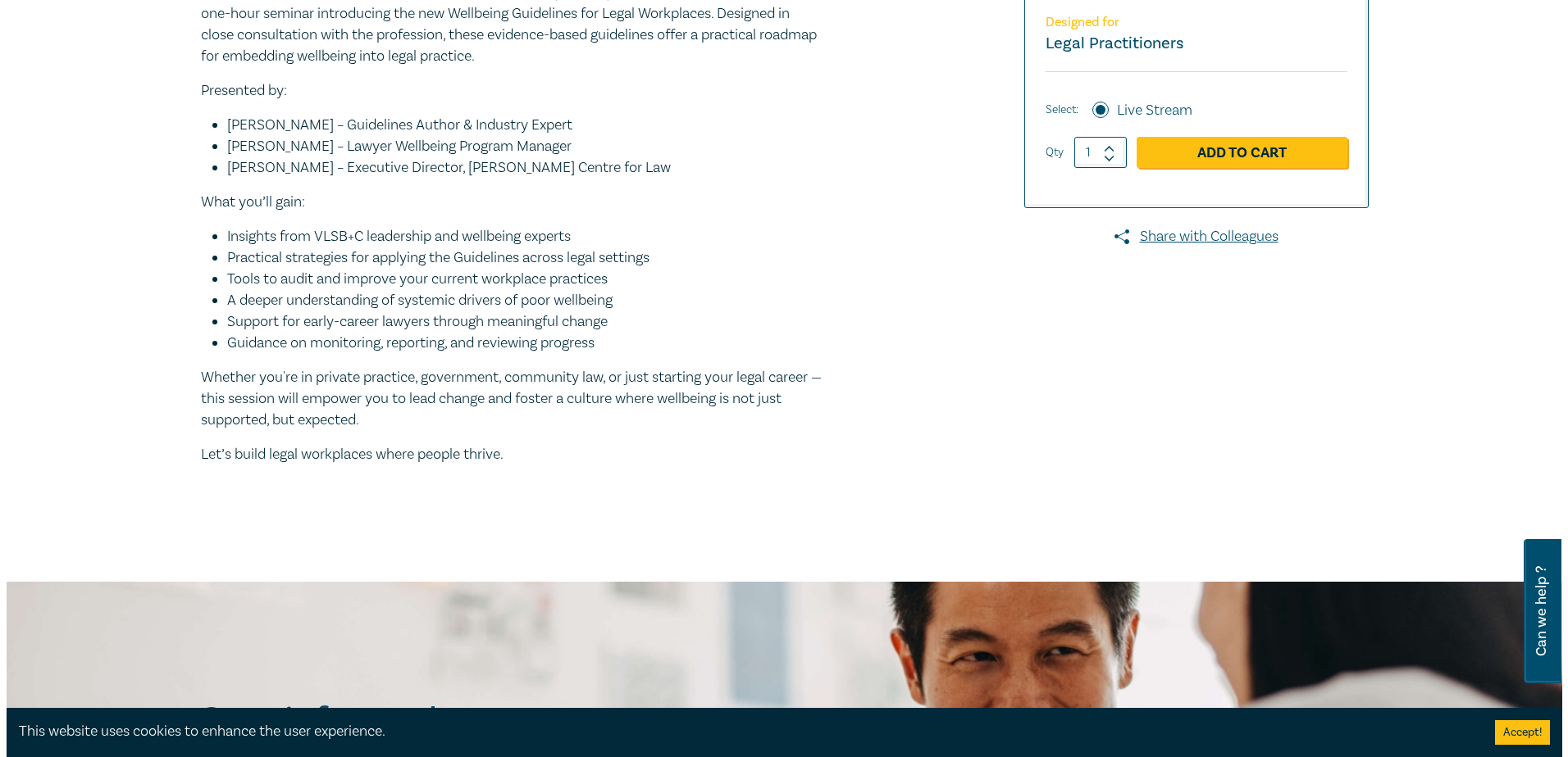
scroll to position [492, 0]
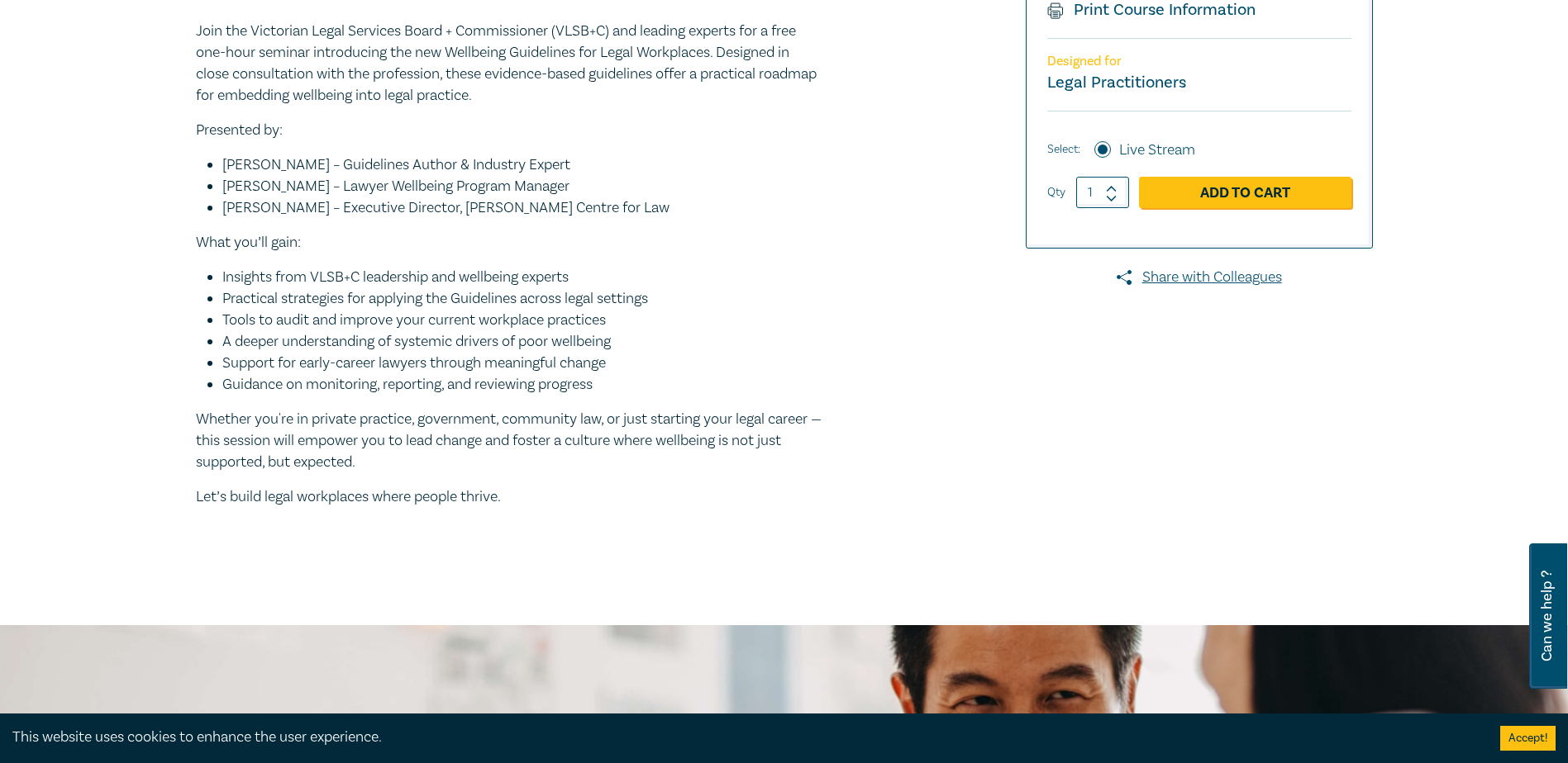
click at [1549, 614] on span "Can we help ?" at bounding box center [1546, 616] width 16 height 125
select select "AU"
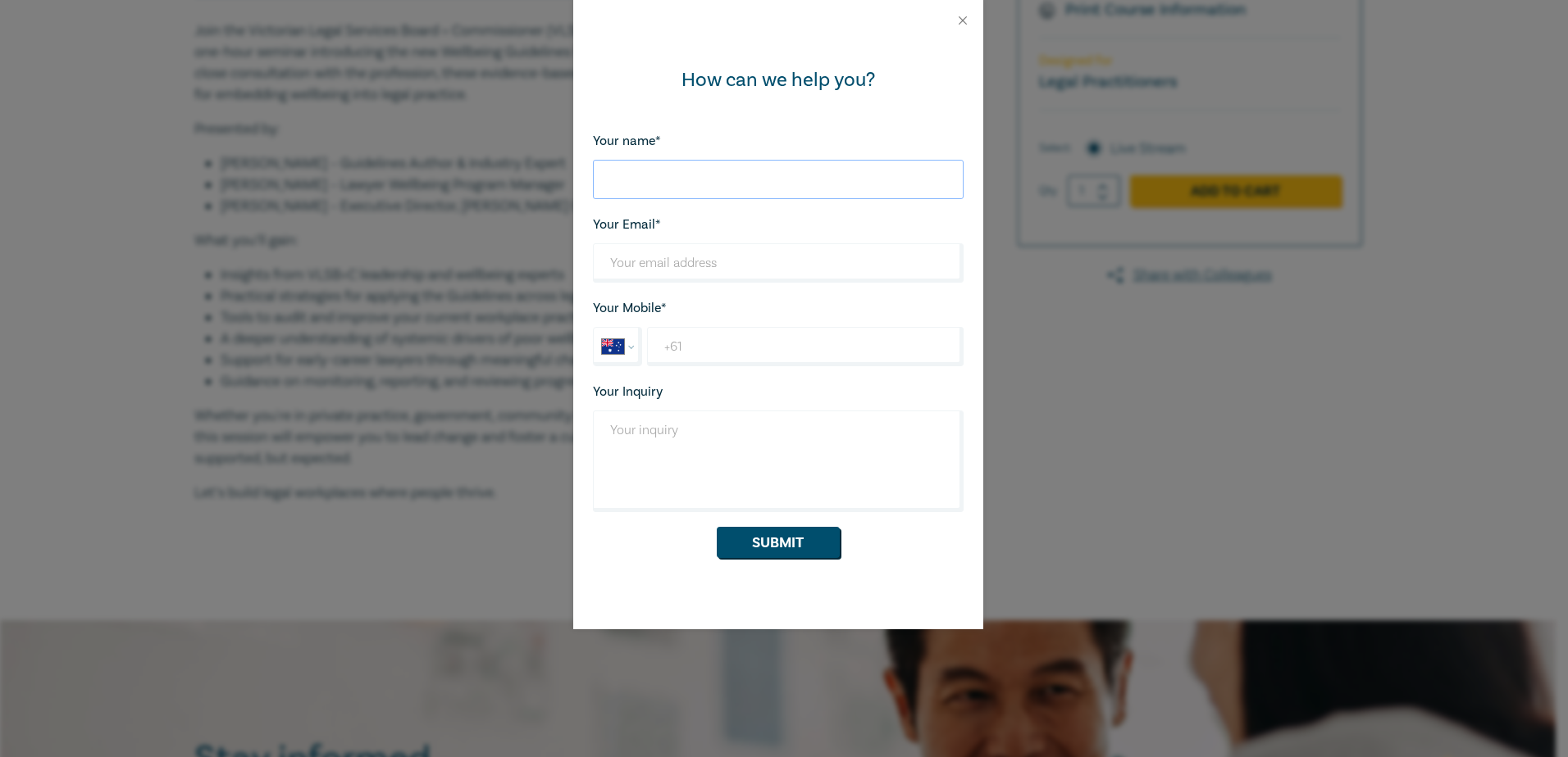
click at [753, 181] on input "Your name*" at bounding box center [778, 180] width 371 height 40
type input "[PERSON_NAME] Merchant"
type input "[PERSON_NAME][EMAIL_ADDRESS][DOMAIN_NAME]"
click at [720, 340] on input "+61" at bounding box center [804, 347] width 316 height 40
type input "[PHONE_NUMBER]"
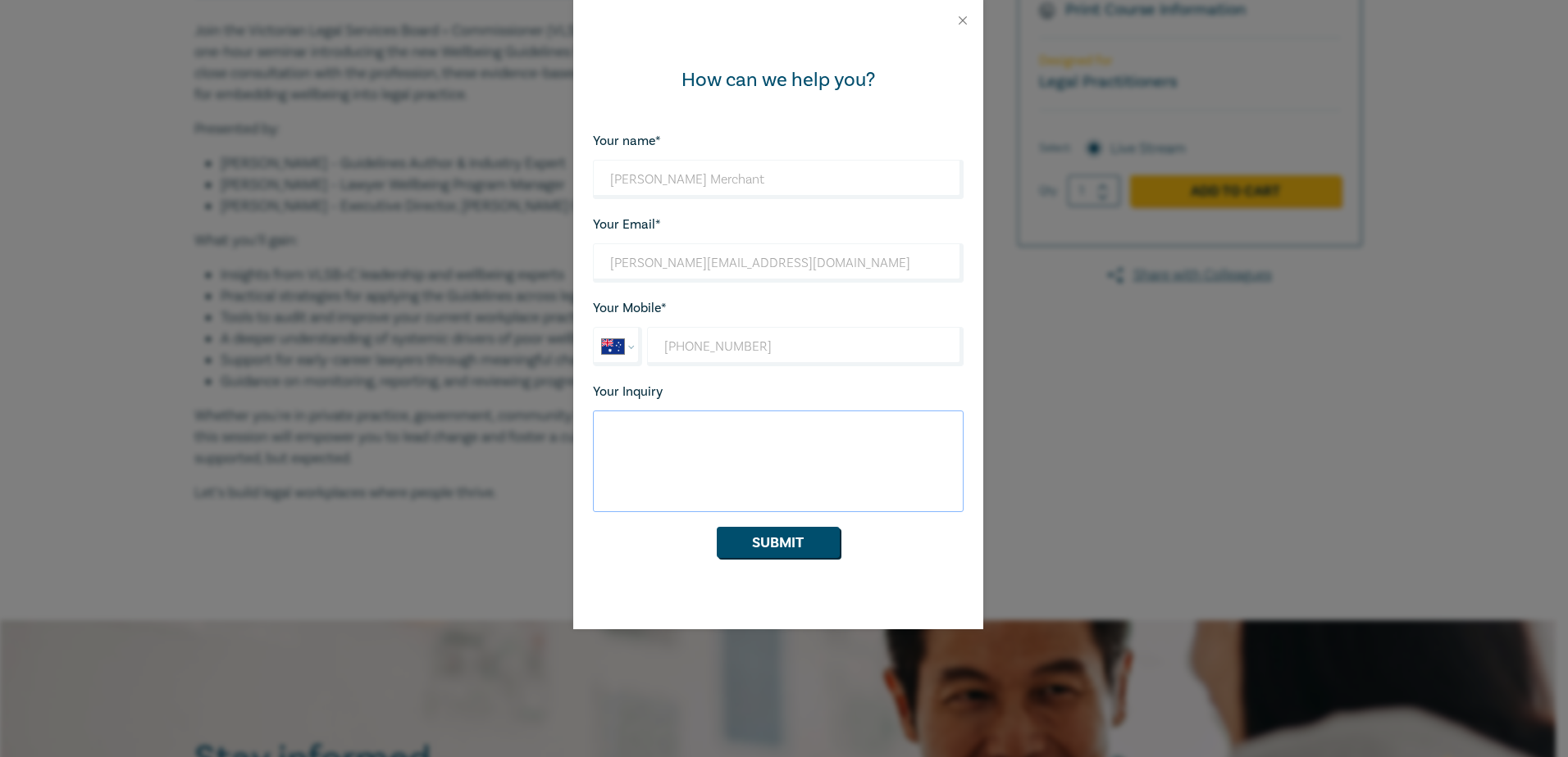
click at [695, 439] on textarea "Your Inquiry" at bounding box center [778, 461] width 371 height 101
click at [734, 439] on textarea "Your Inquiry" at bounding box center [778, 461] width 371 height 101
type textarea "v"
click at [717, 429] on textarea "v" at bounding box center [778, 461] width 371 height 101
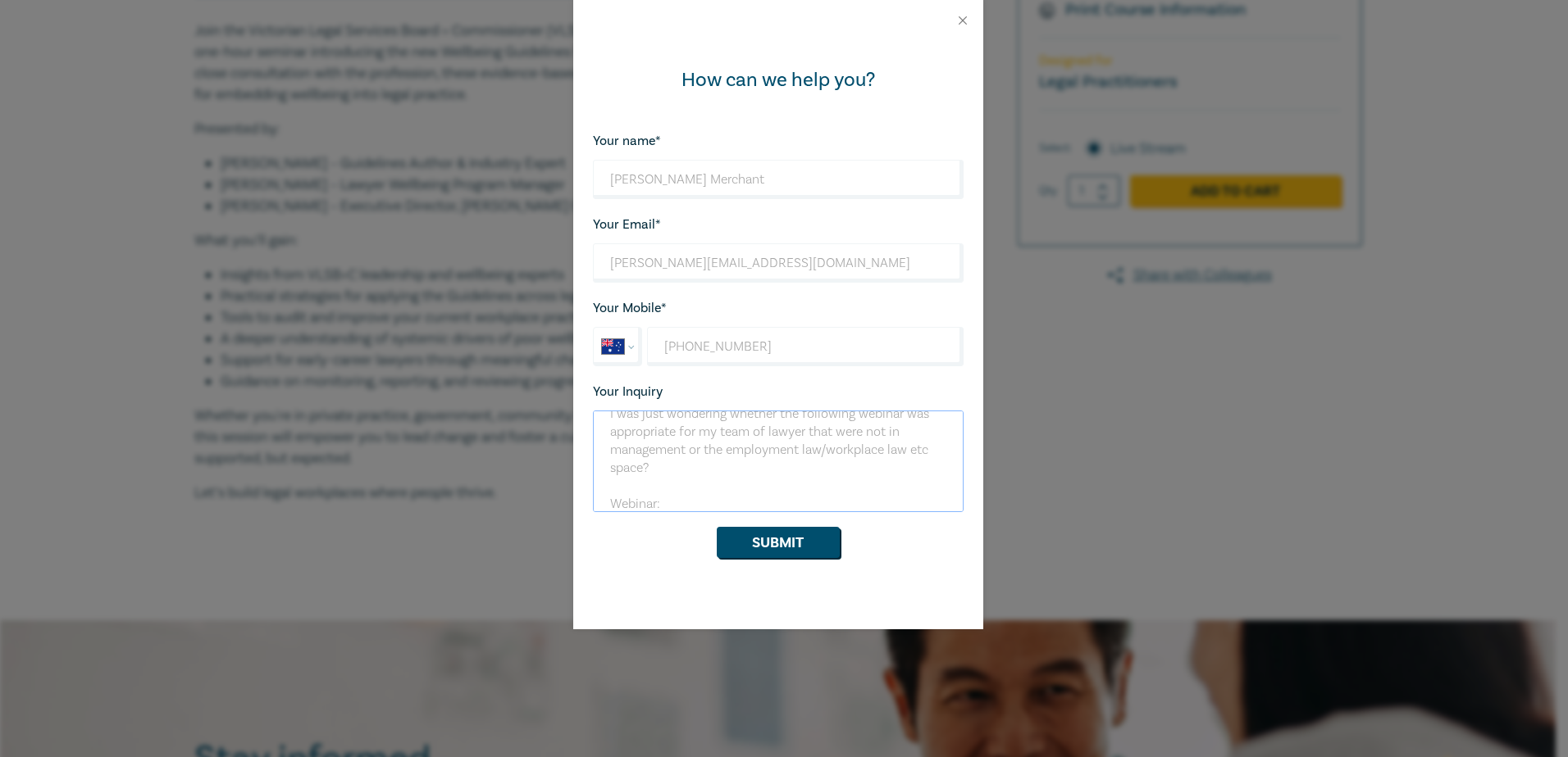
paste textarea "New Lawyer Wellbeing Guidelines for Legal Workplaces - [PERSON_NAME] Live Webin…"
type textarea "Hi There, I was just wondering whether the following webinar was appropriate fo…"
click at [787, 553] on button "Submit" at bounding box center [778, 543] width 123 height 31
